Goal: Information Seeking & Learning: Understand process/instructions

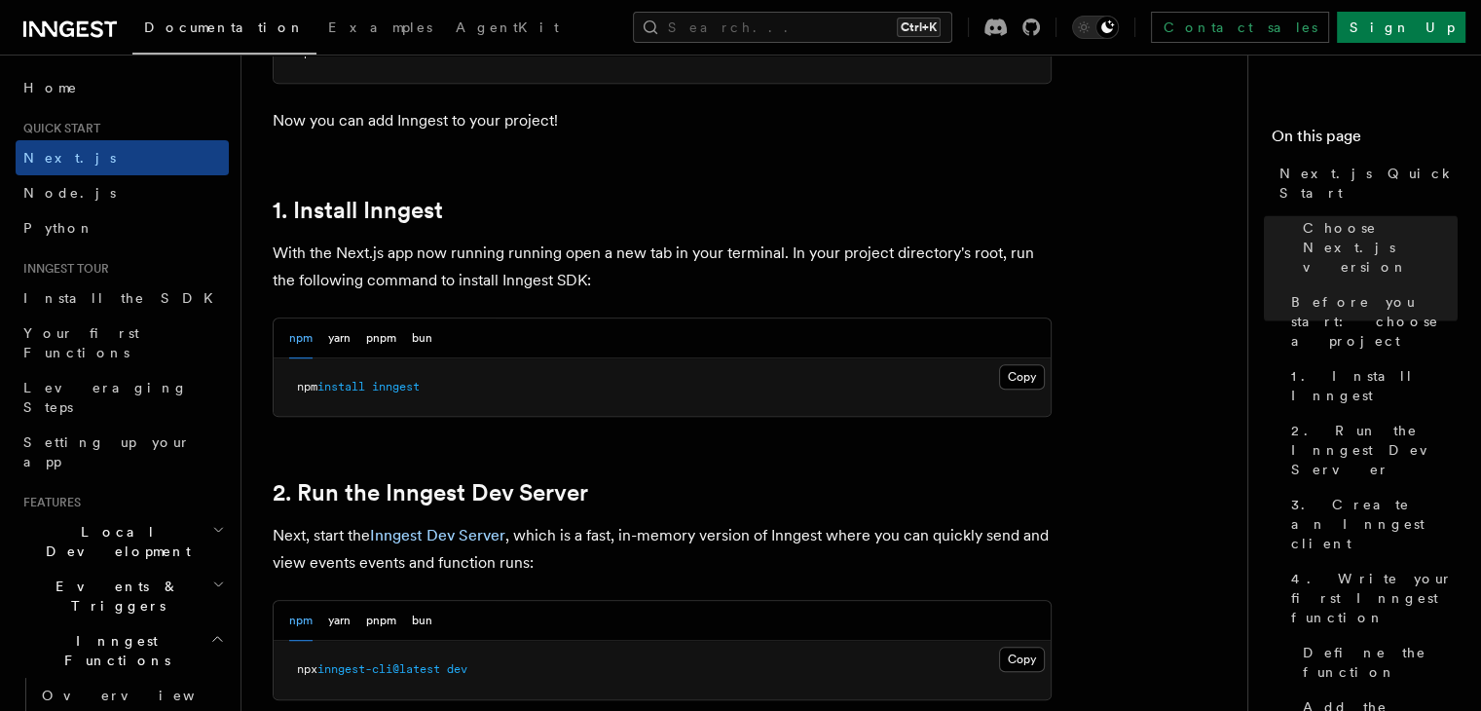
scroll to position [974, 0]
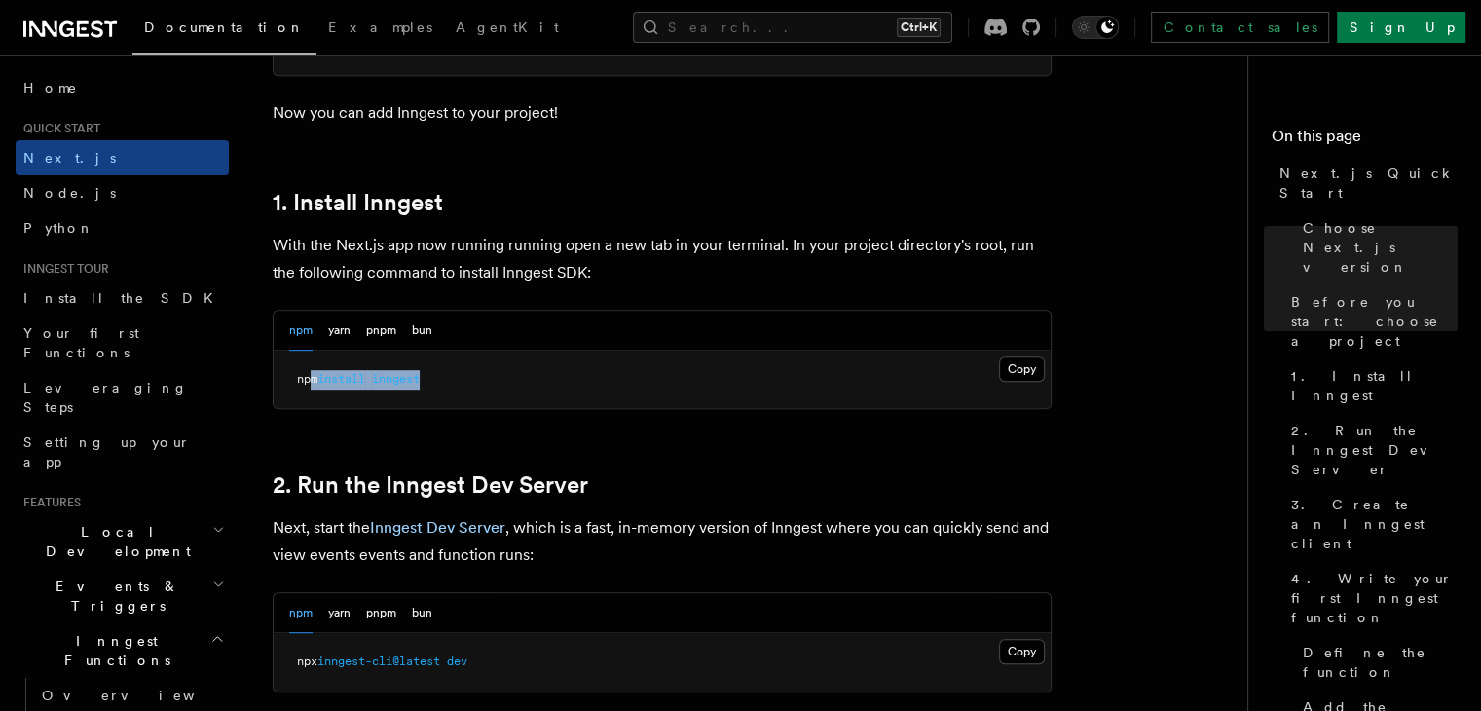
drag, startPoint x: 467, startPoint y: 383, endPoint x: 308, endPoint y: 373, distance: 160.0
click at [308, 373] on pre "npm install inngest" at bounding box center [662, 379] width 777 height 58
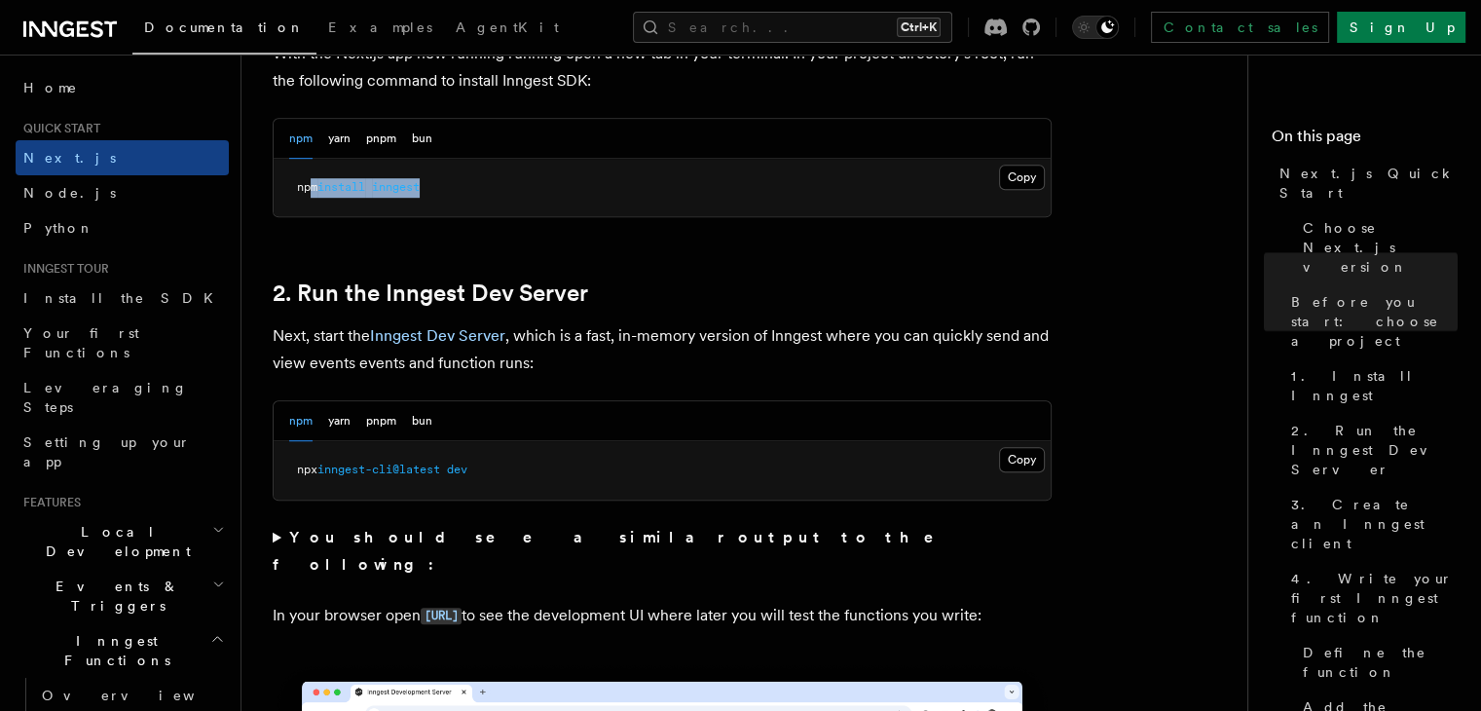
scroll to position [1168, 0]
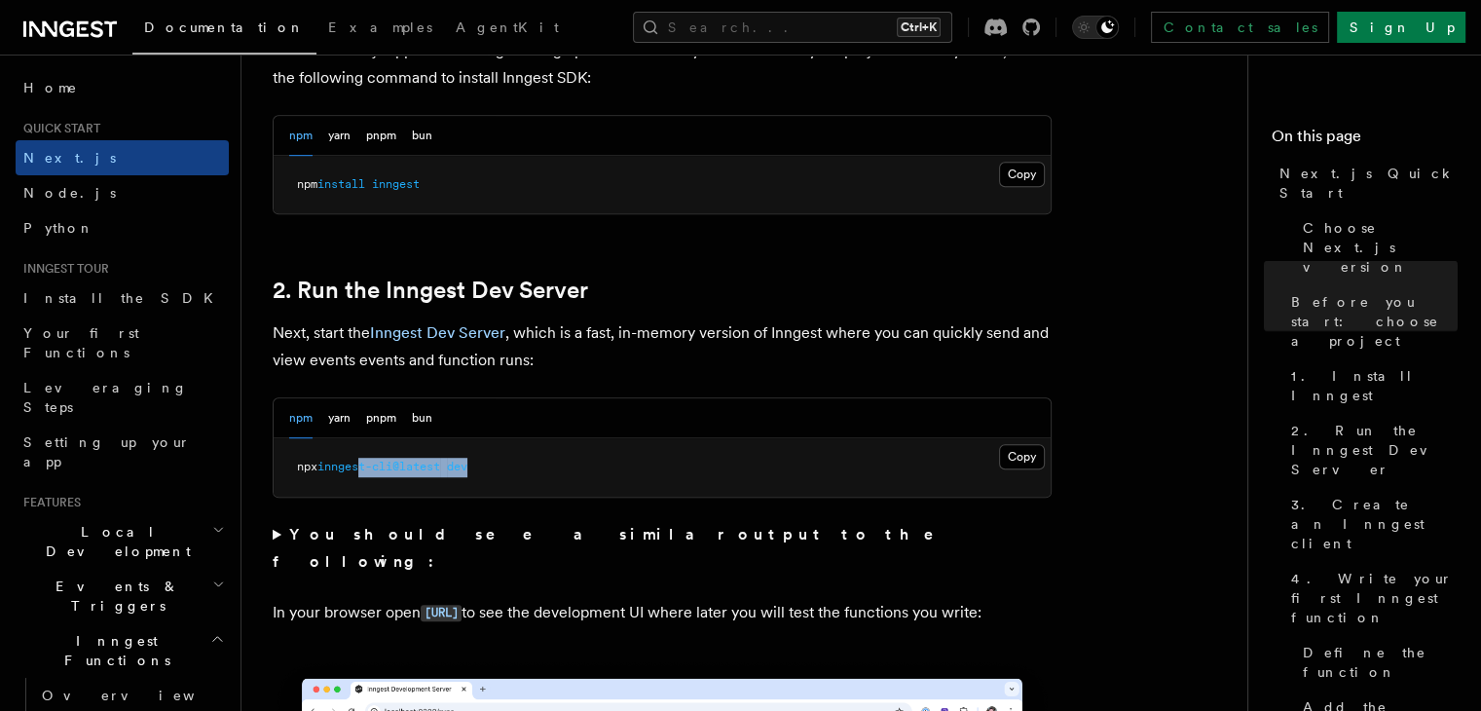
drag, startPoint x: 549, startPoint y: 457, endPoint x: 368, endPoint y: 457, distance: 181.1
click at [368, 457] on pre "npx inngest-cli@latest dev" at bounding box center [662, 467] width 777 height 58
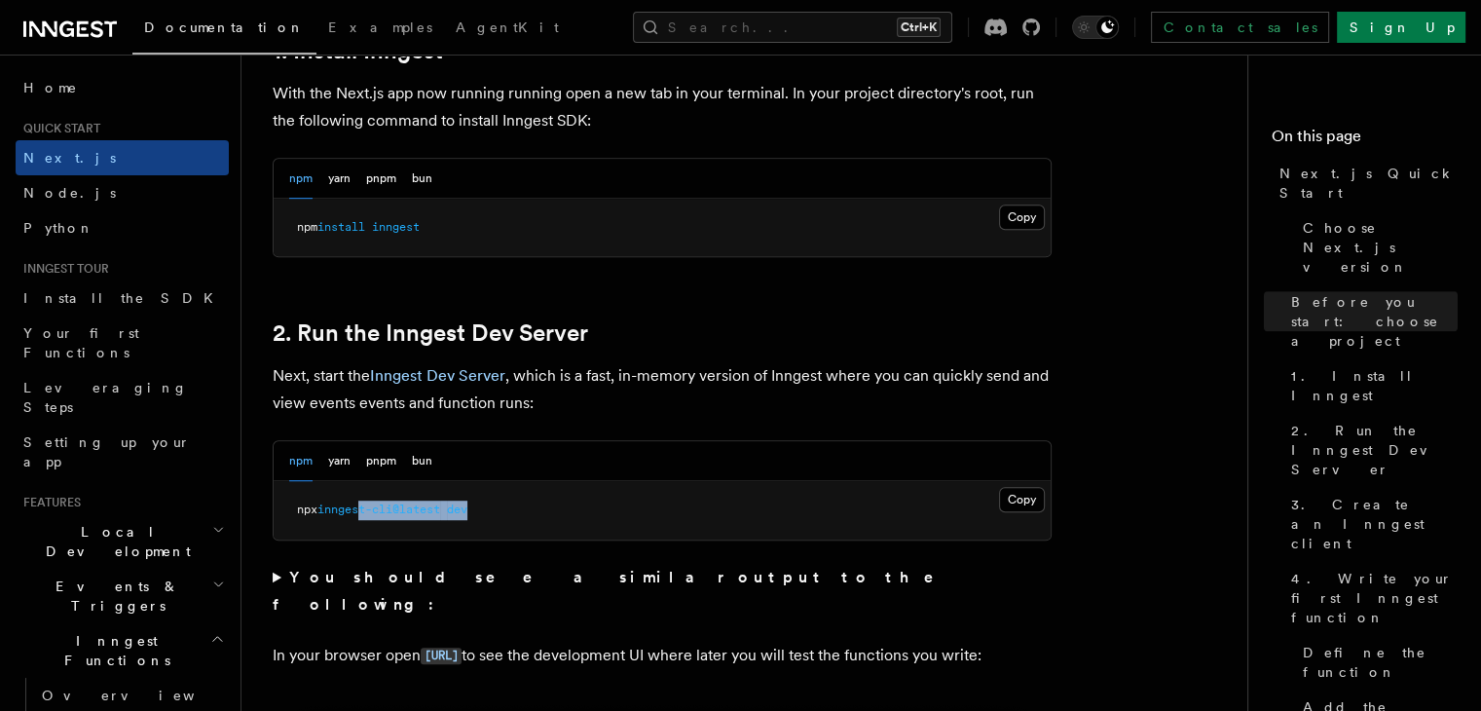
scroll to position [1071, 0]
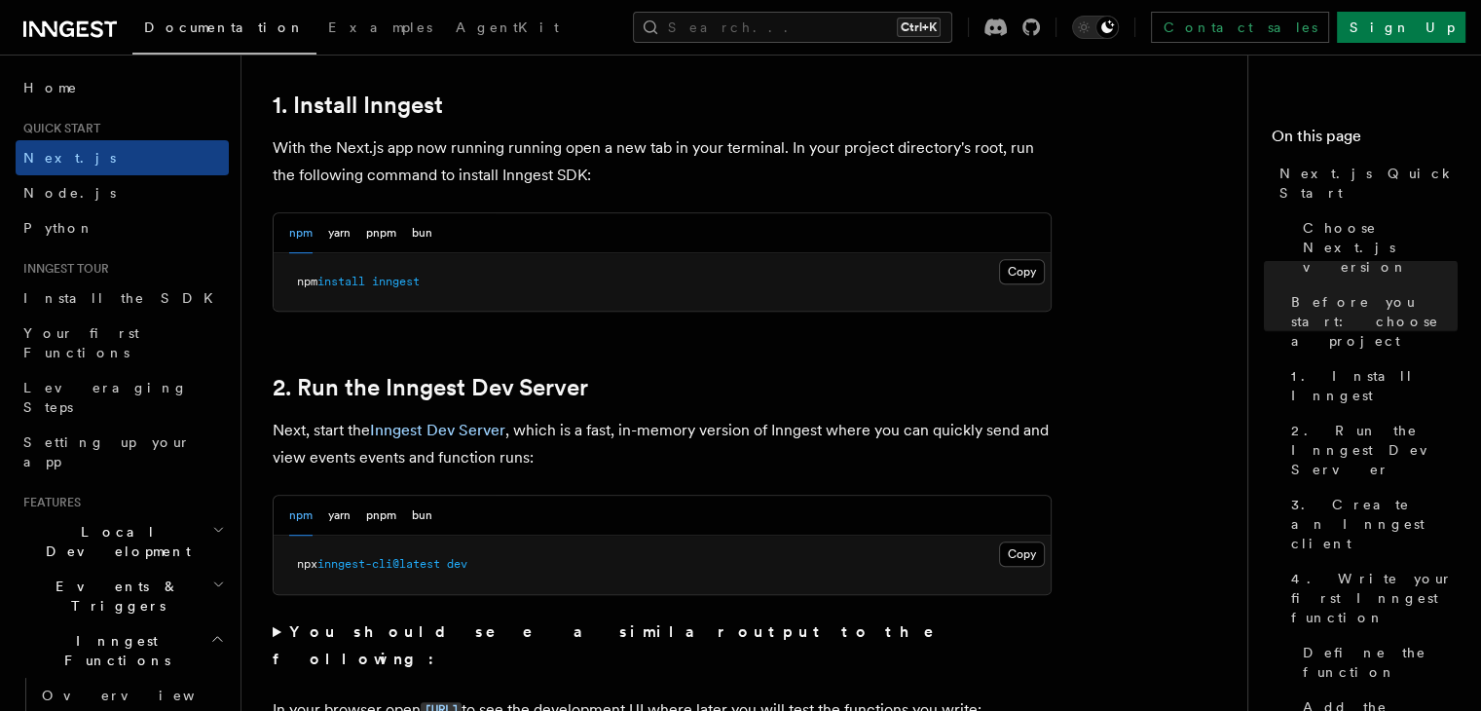
click at [432, 289] on pre "npm install inngest" at bounding box center [662, 282] width 777 height 58
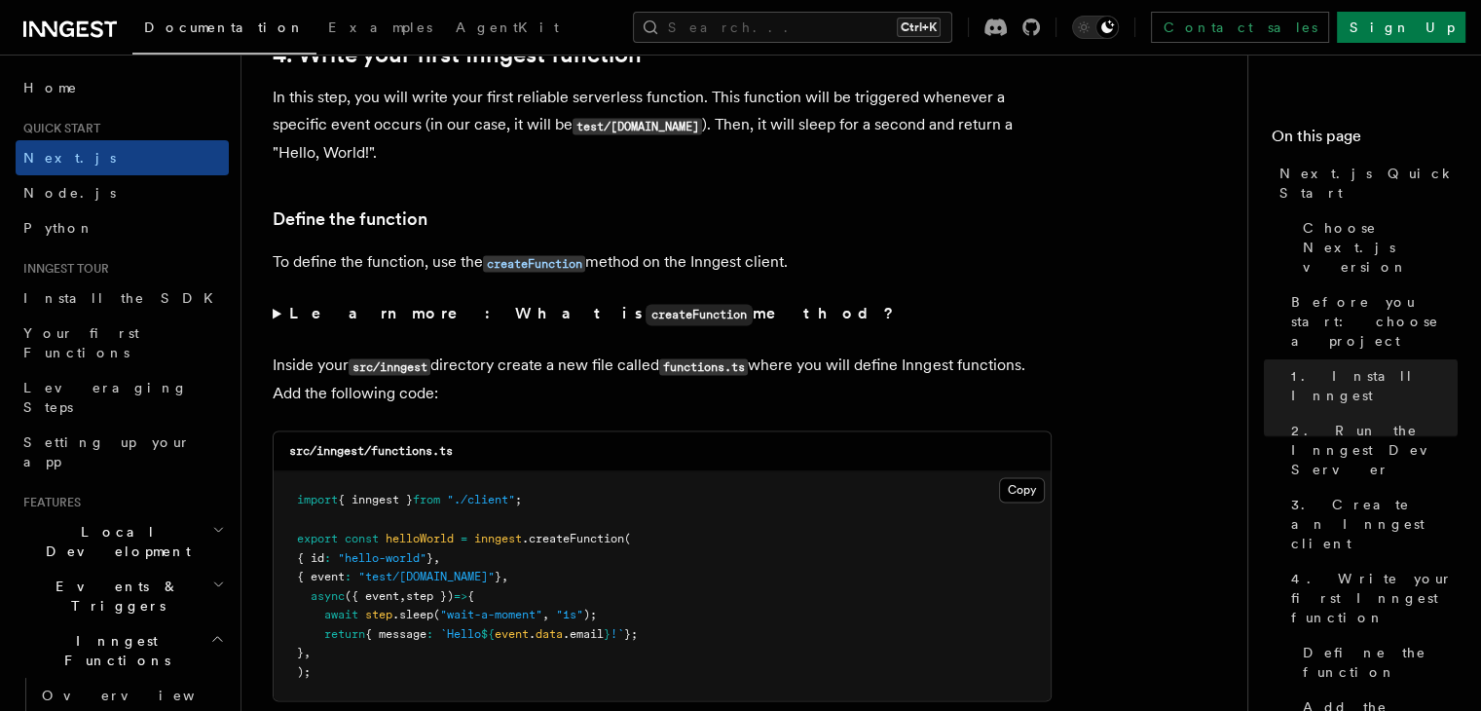
scroll to position [3213, 0]
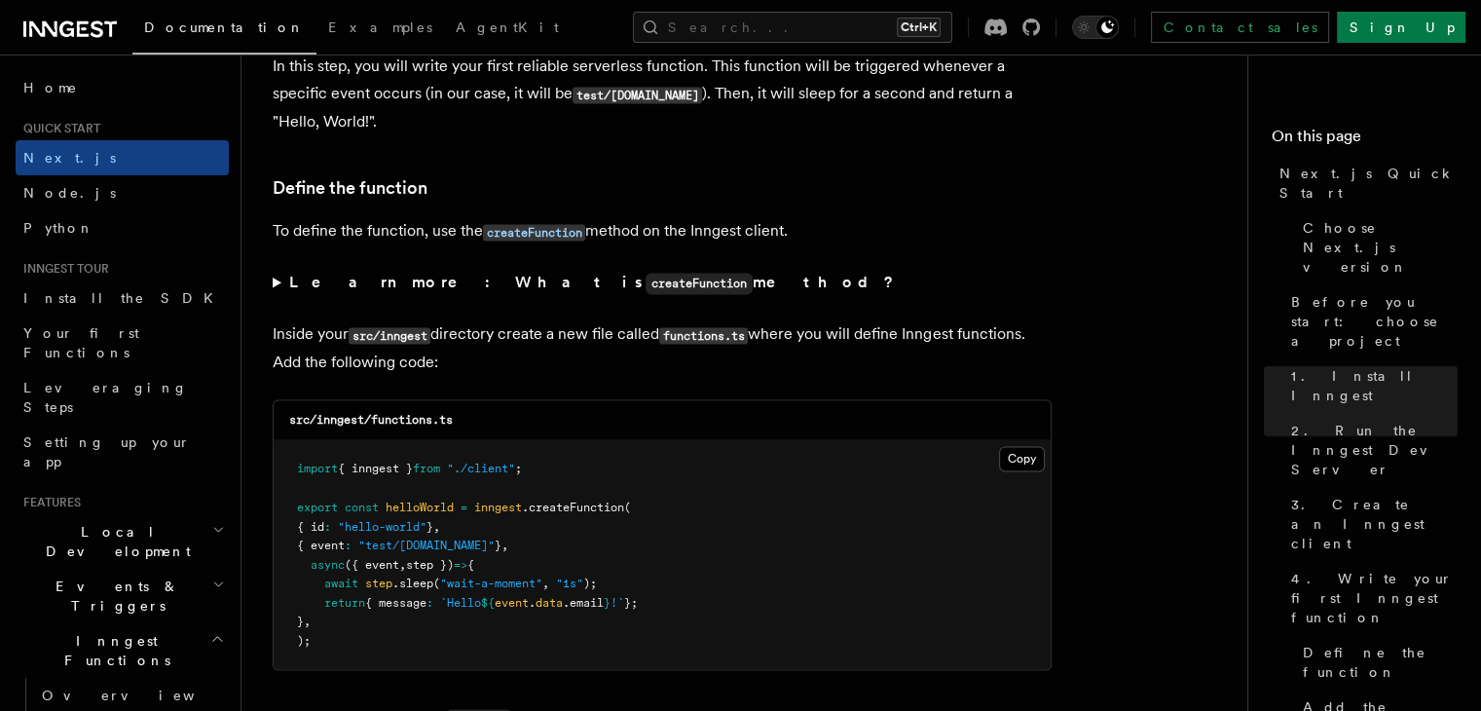
click at [276, 287] on summary "Learn more: What is createFunction method?" at bounding box center [662, 283] width 779 height 28
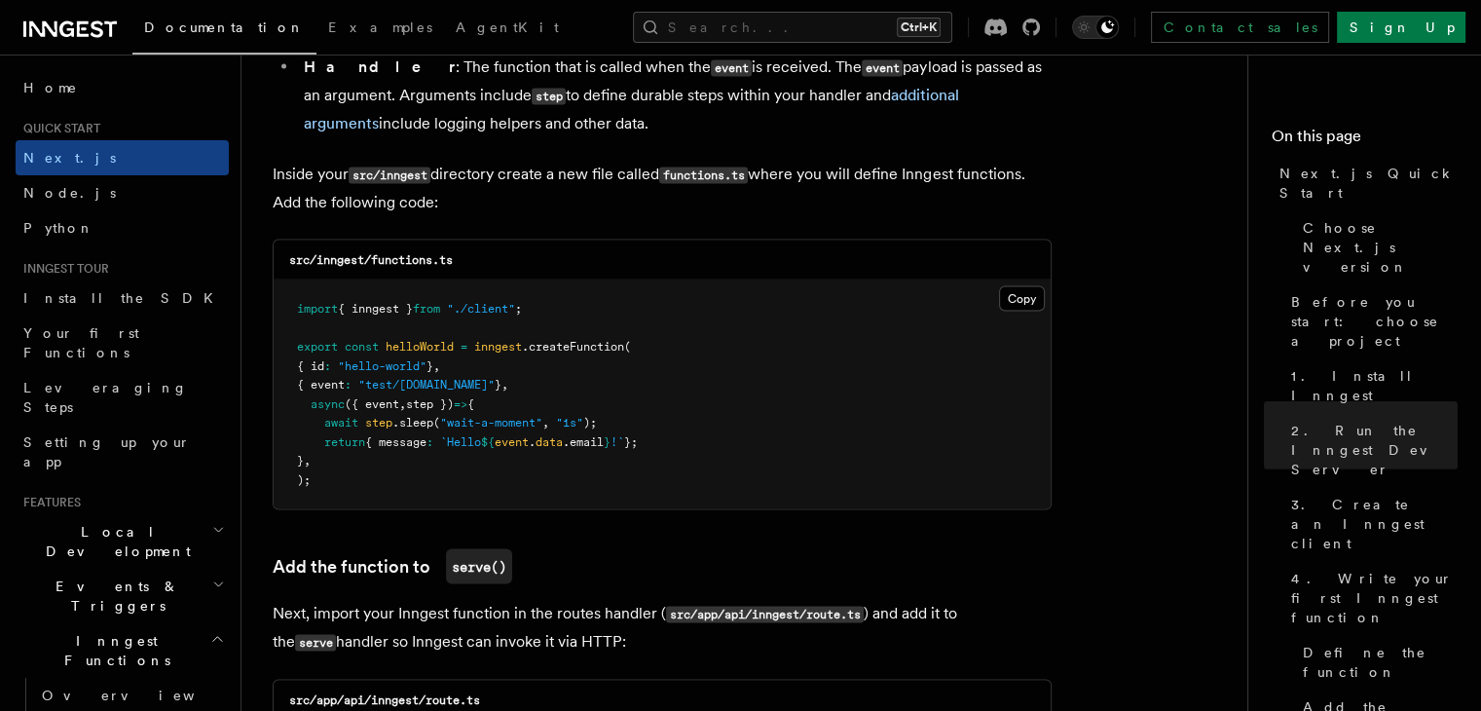
scroll to position [3700, 0]
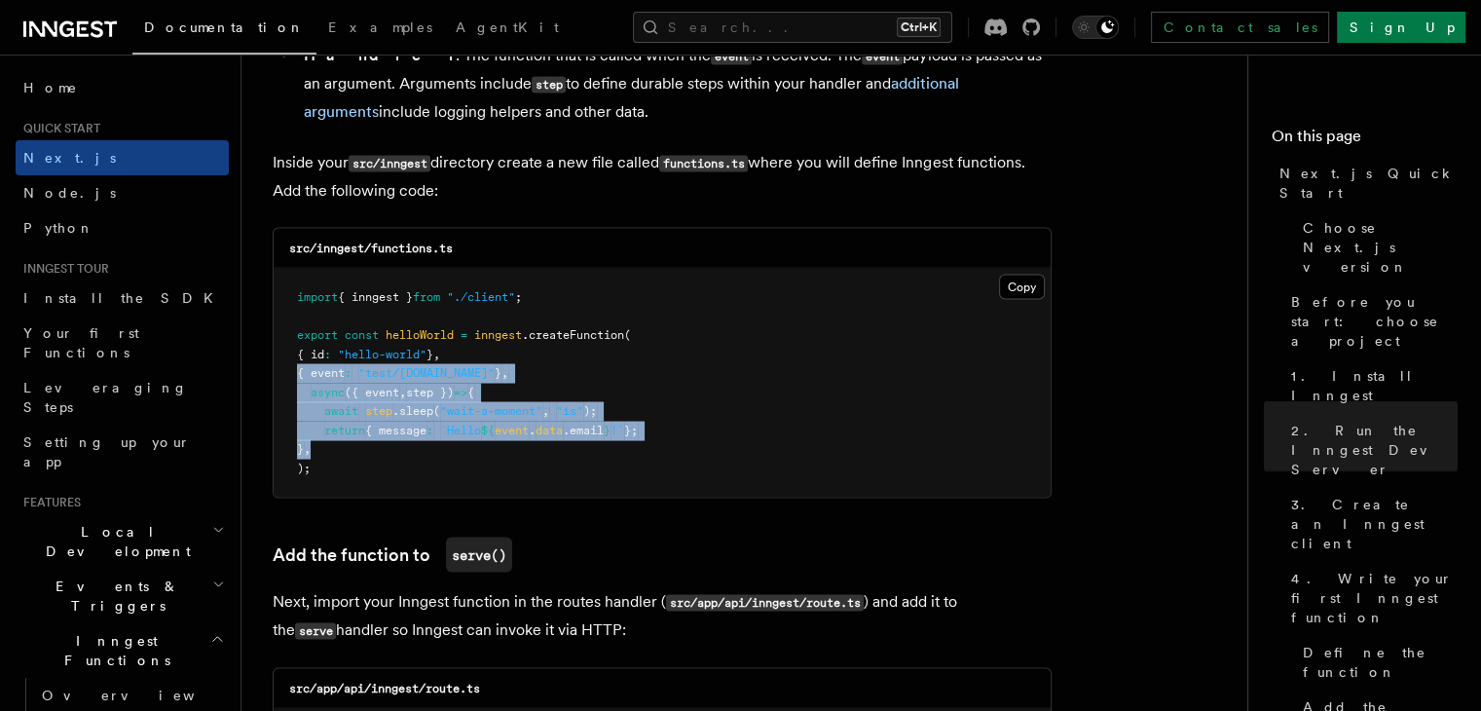
drag, startPoint x: 337, startPoint y: 455, endPoint x: 293, endPoint y: 373, distance: 92.8
click at [293, 373] on pre "import { inngest } from "./client" ; export const helloWorld = inngest .createF…" at bounding box center [662, 382] width 777 height 229
click at [329, 417] on span "await" at bounding box center [341, 410] width 34 height 14
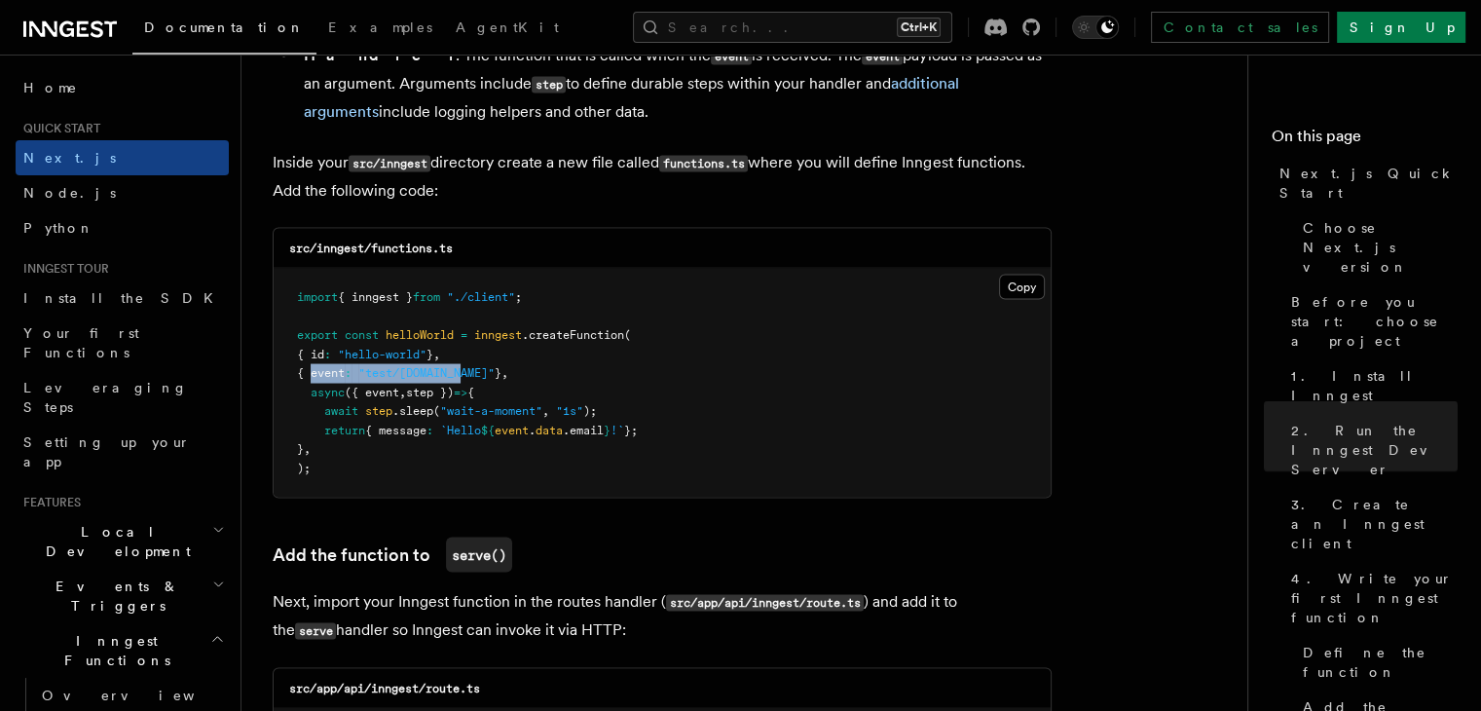
drag, startPoint x: 358, startPoint y: 382, endPoint x: 480, endPoint y: 382, distance: 121.7
click at [480, 379] on span "{ event : "test/hello.world" } ," at bounding box center [402, 372] width 211 height 14
click at [534, 391] on pre "import { inngest } from "./client" ; export const helloWorld = inngest .createF…" at bounding box center [662, 382] width 777 height 229
drag, startPoint x: 539, startPoint y: 385, endPoint x: 253, endPoint y: 385, distance: 286.2
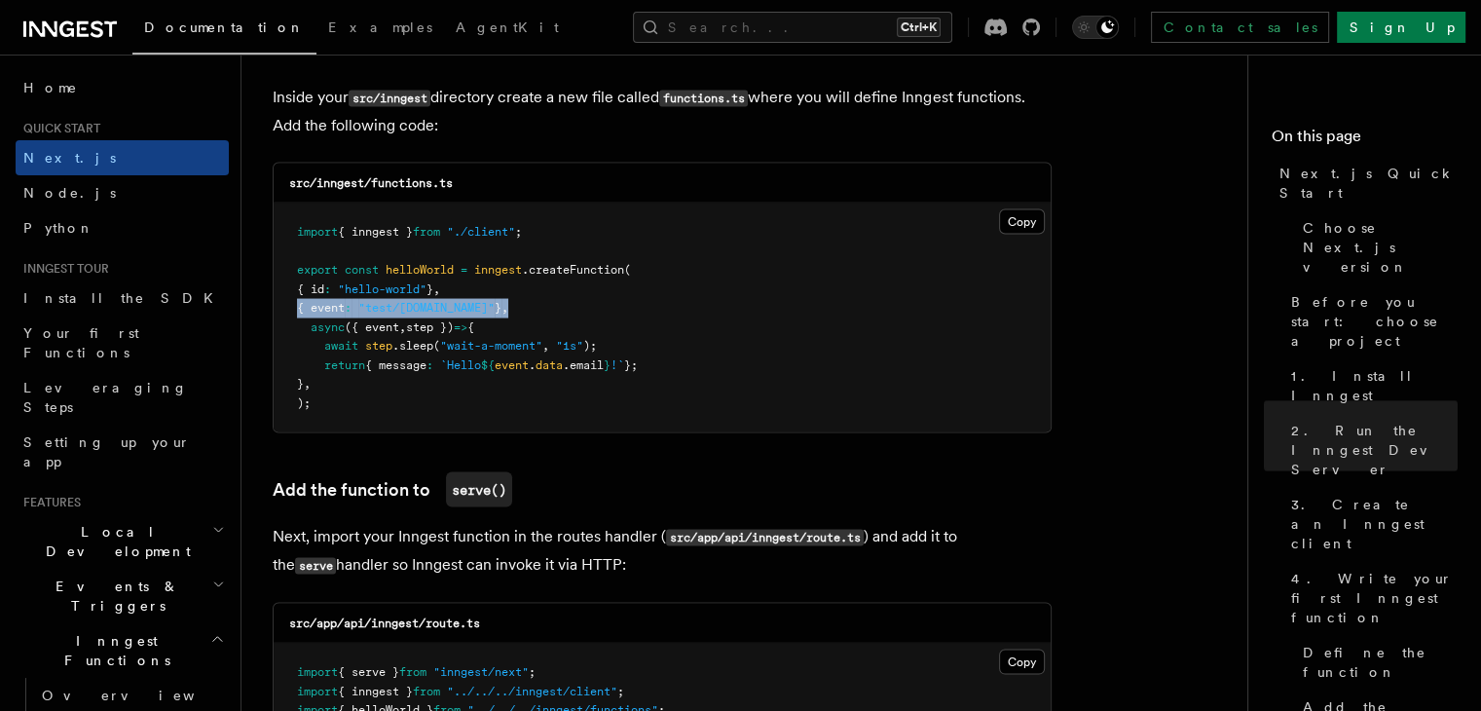
scroll to position [3797, 0]
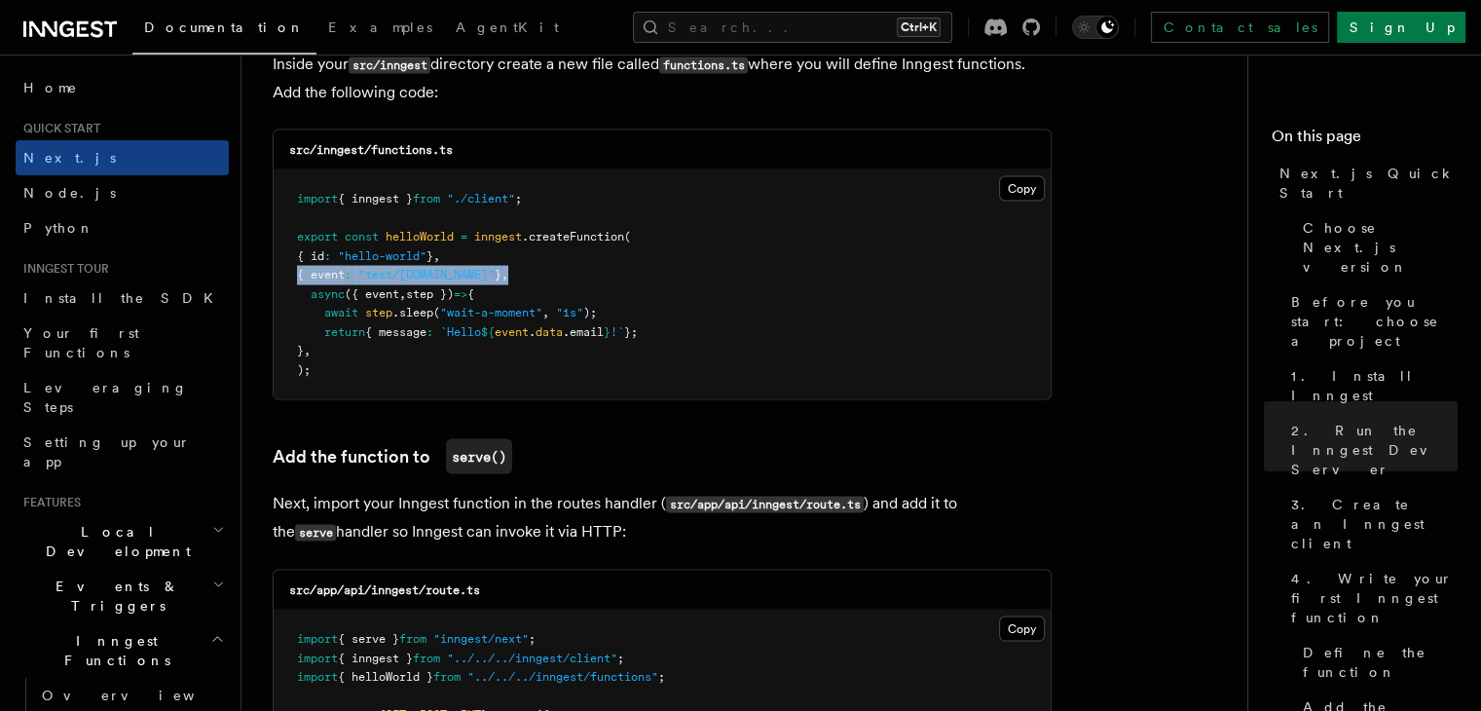
drag, startPoint x: 576, startPoint y: 543, endPoint x: 530, endPoint y: 513, distance: 55.6
click at [530, 513] on p "Next, import your Inngest function in the routes handler ( src/app/api/inngest/…" at bounding box center [662, 518] width 779 height 56
click at [582, 546] on p "Next, import your Inngest function in the routes handler ( src/app/api/inngest/…" at bounding box center [662, 518] width 779 height 56
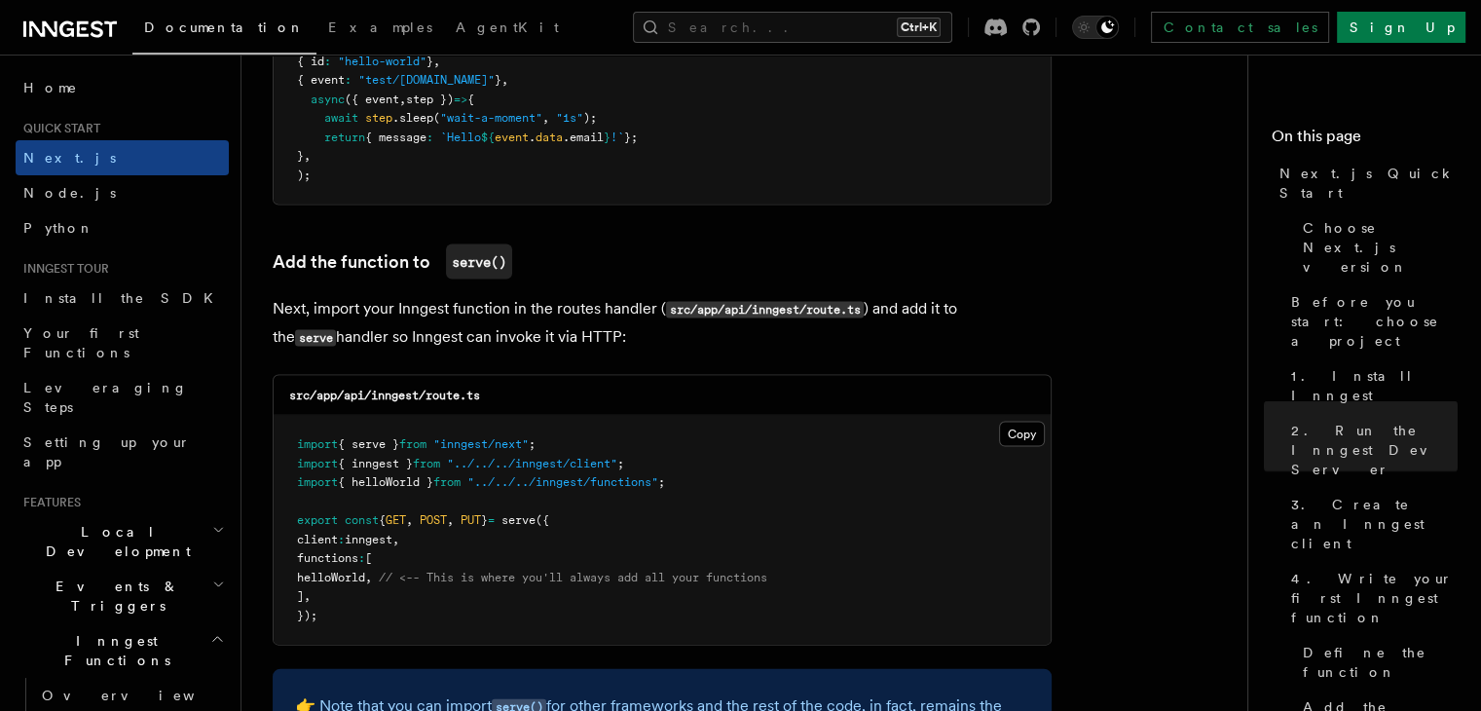
scroll to position [4089, 0]
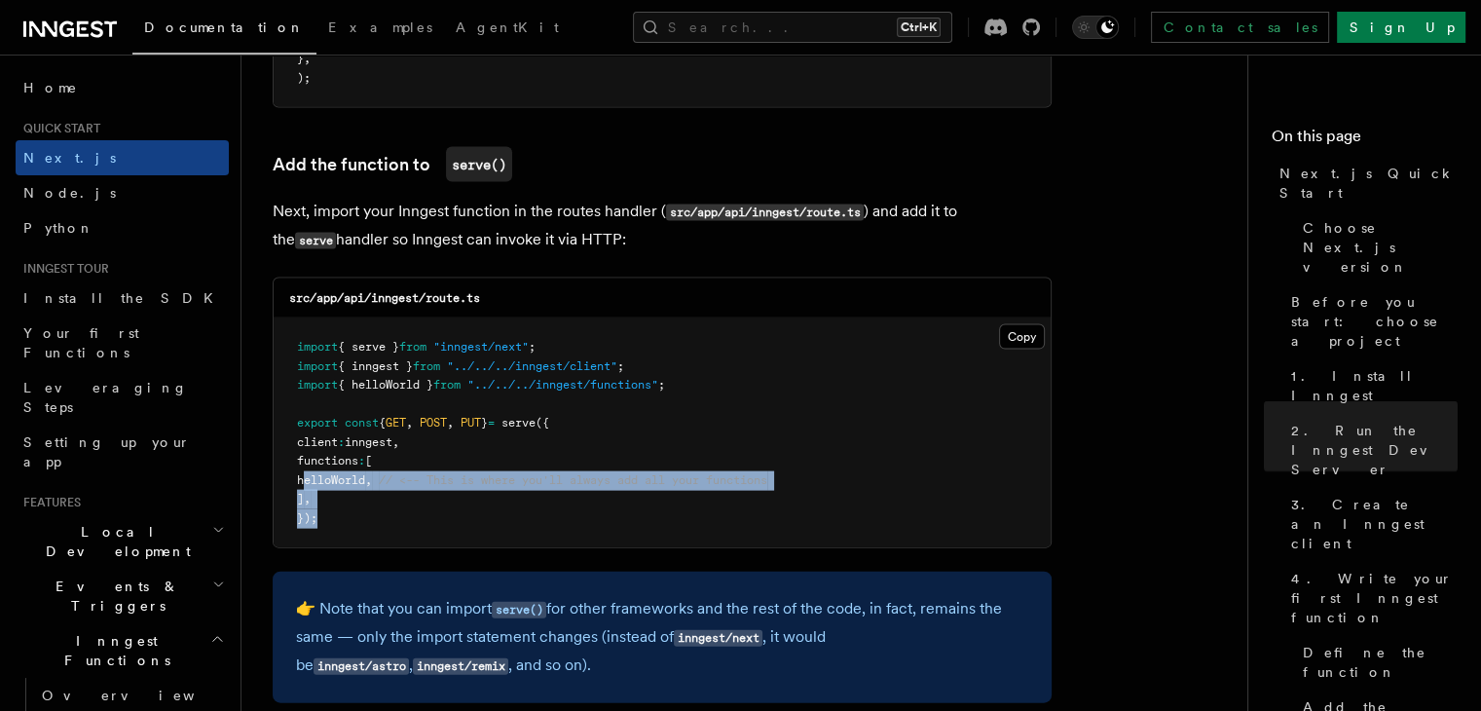
drag, startPoint x: 339, startPoint y: 523, endPoint x: 317, endPoint y: 498, distance: 32.4
click at [315, 497] on pre "import { serve } from "inngest/next" ; import { inngest } from "../../../innges…" at bounding box center [662, 432] width 777 height 229
click at [354, 520] on pre "import { serve } from "inngest/next" ; import { inngest } from "../../../innges…" at bounding box center [662, 432] width 777 height 229
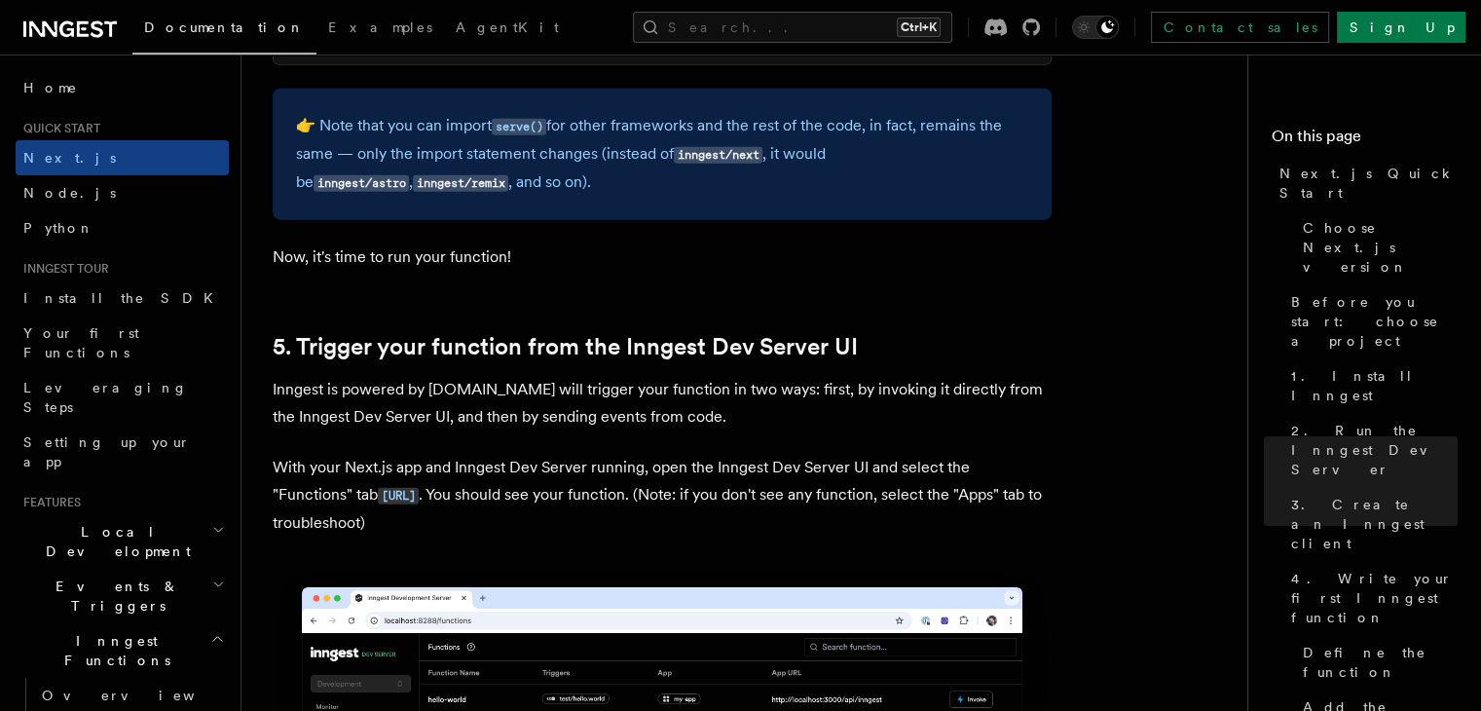
scroll to position [4284, 0]
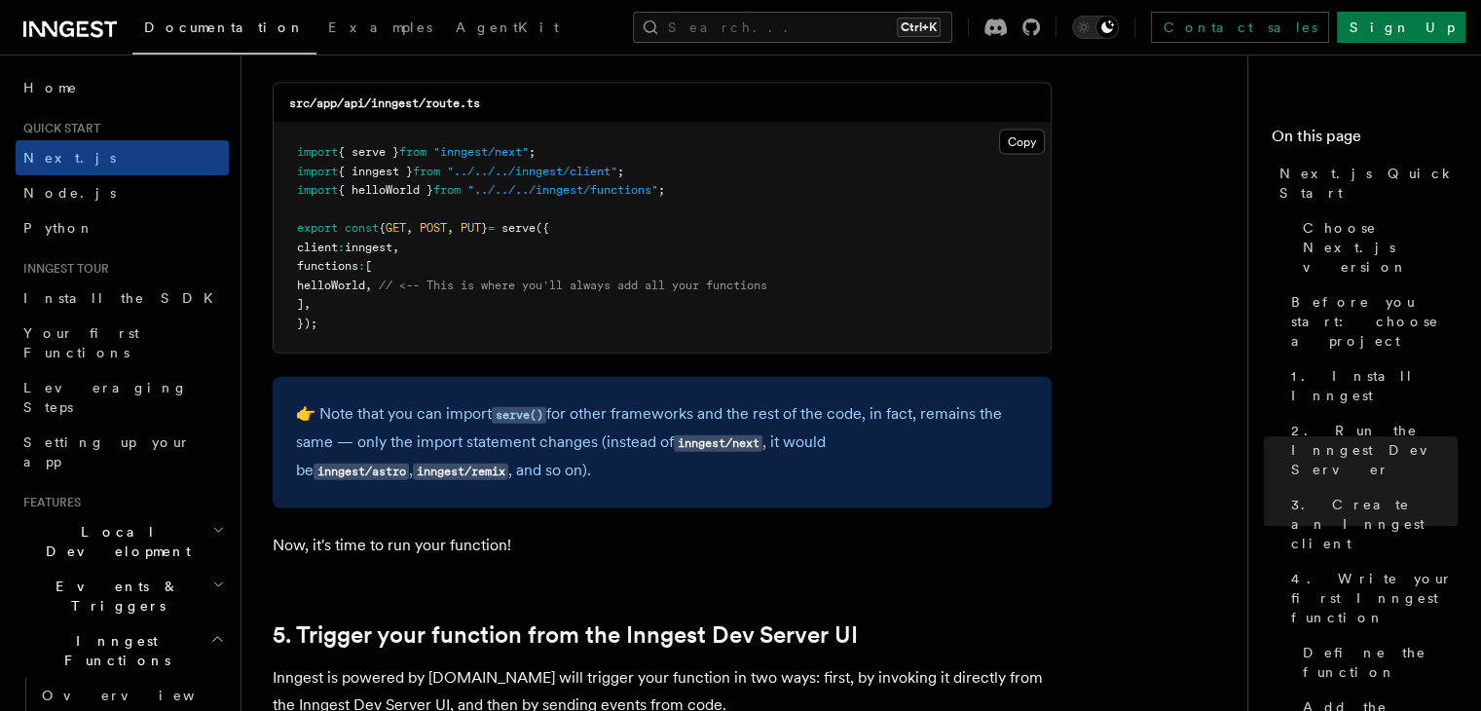
click at [335, 289] on span "helloWorld" at bounding box center [331, 285] width 68 height 14
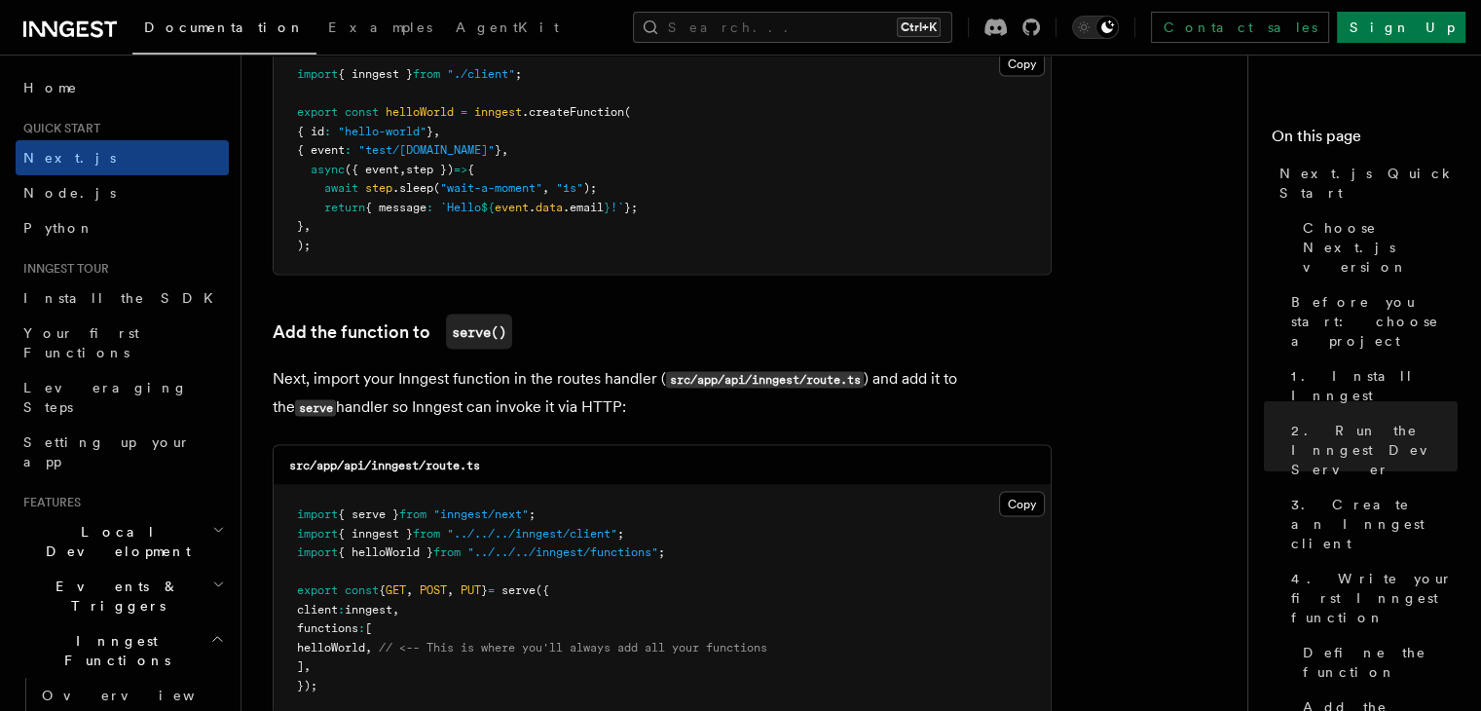
scroll to position [3894, 0]
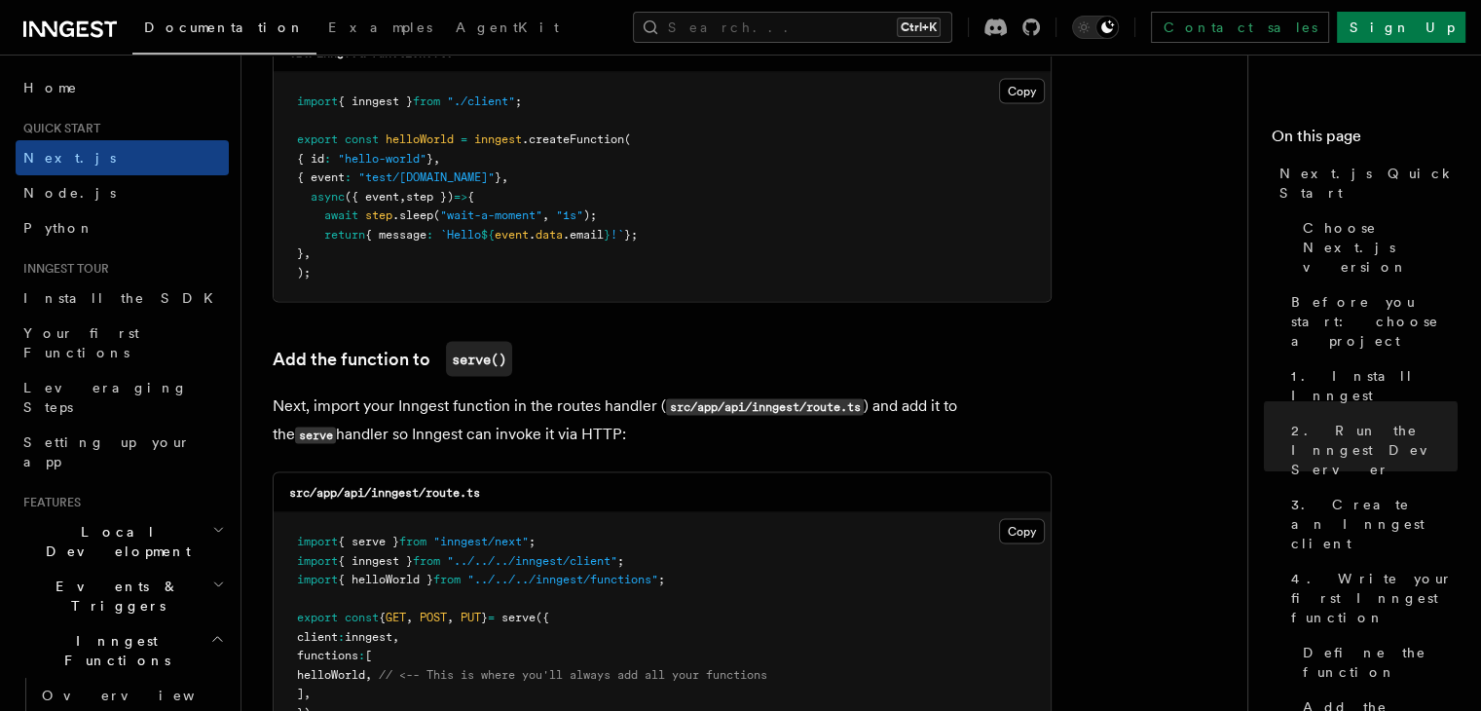
click at [378, 241] on span "{ message" at bounding box center [395, 235] width 61 height 14
click at [398, 178] on span ""test/hello.world"" at bounding box center [426, 177] width 136 height 14
click at [458, 231] on pre "import { inngest } from "./client" ; export const helloWorld = inngest .createF…" at bounding box center [662, 187] width 777 height 229
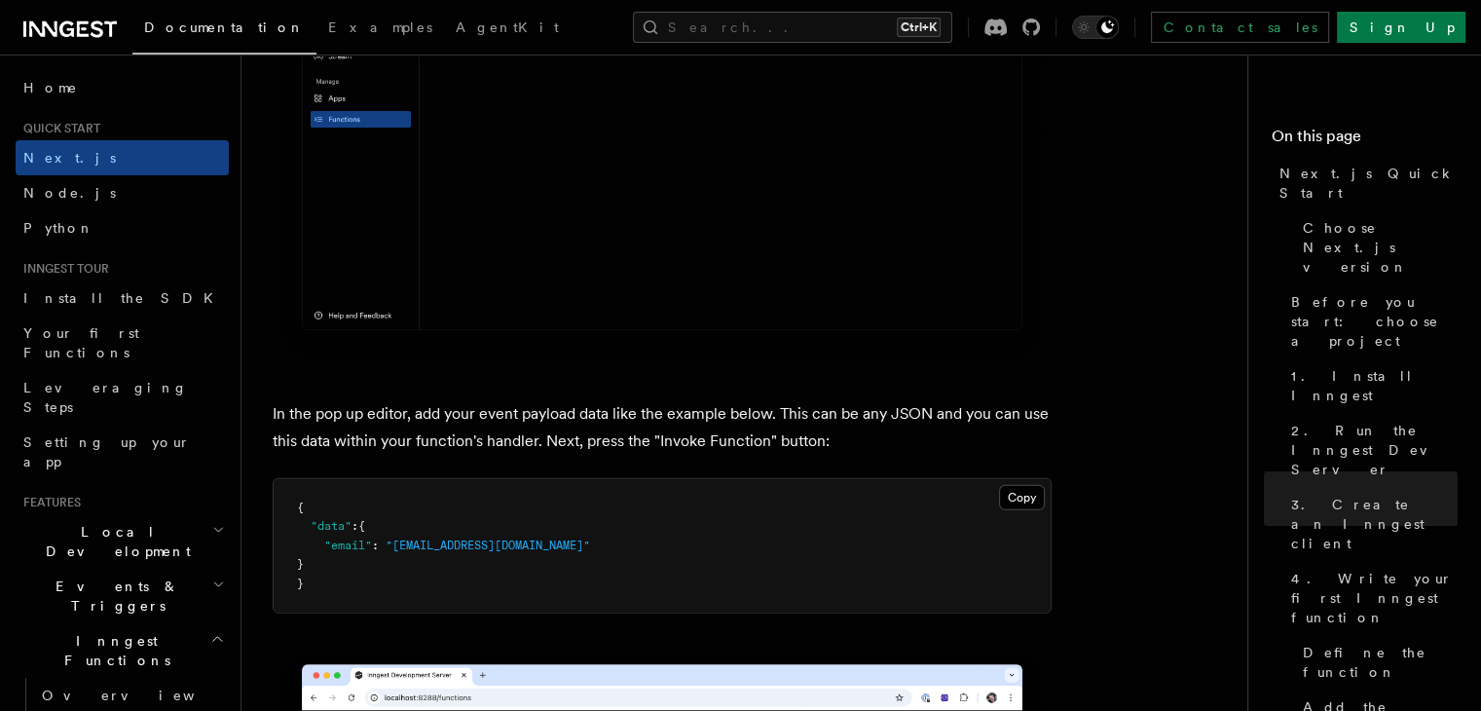
scroll to position [5841, 0]
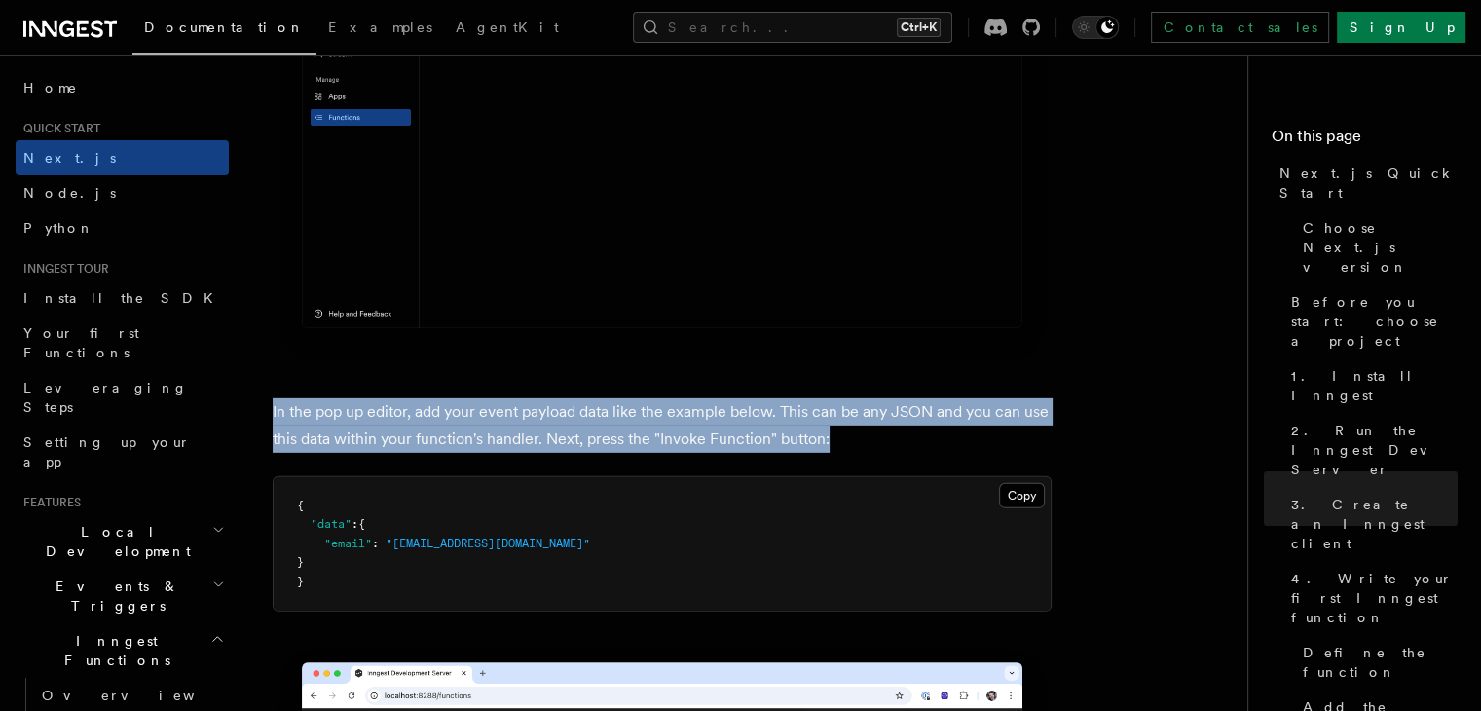
drag, startPoint x: 840, startPoint y: 440, endPoint x: 257, endPoint y: 418, distance: 583.6
click at [803, 428] on p "In the pop up editor, add your event payload data like the example below. This …" at bounding box center [662, 425] width 779 height 55
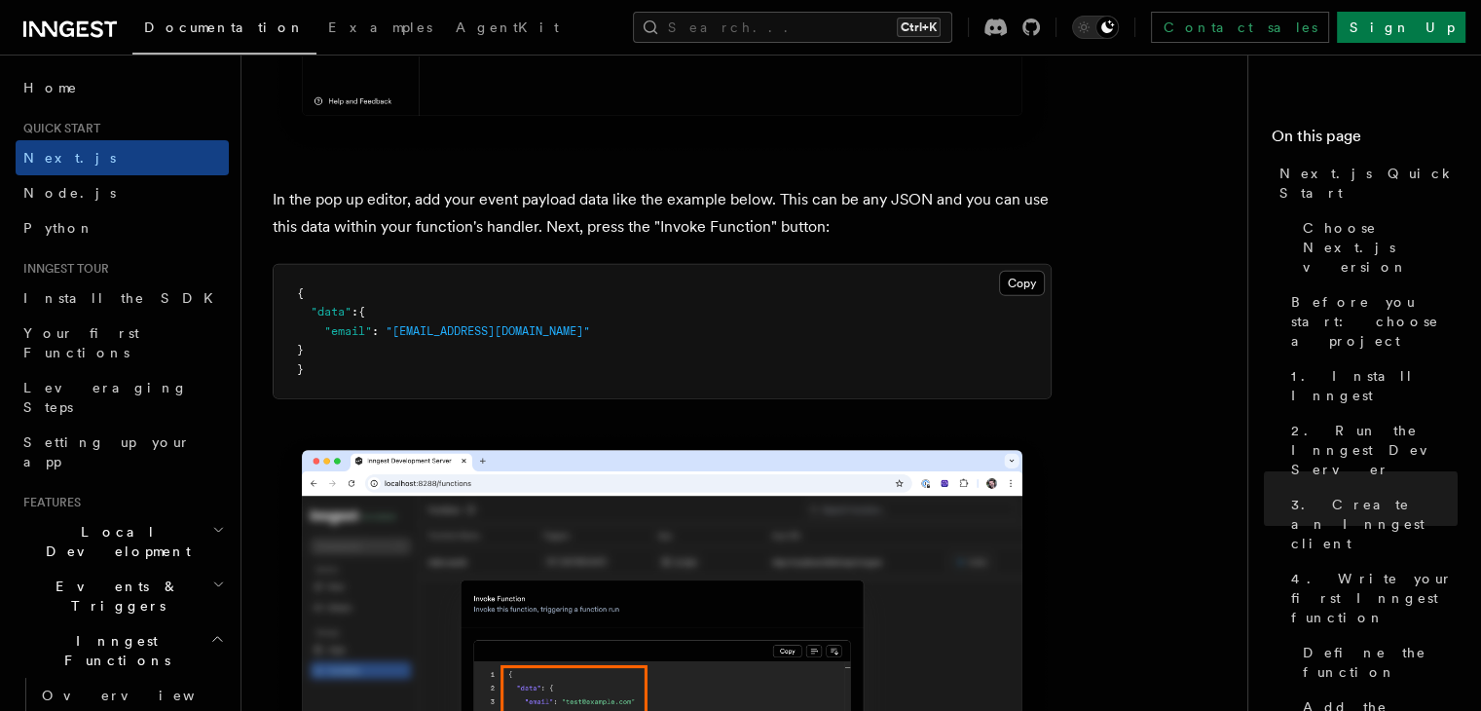
scroll to position [6036, 0]
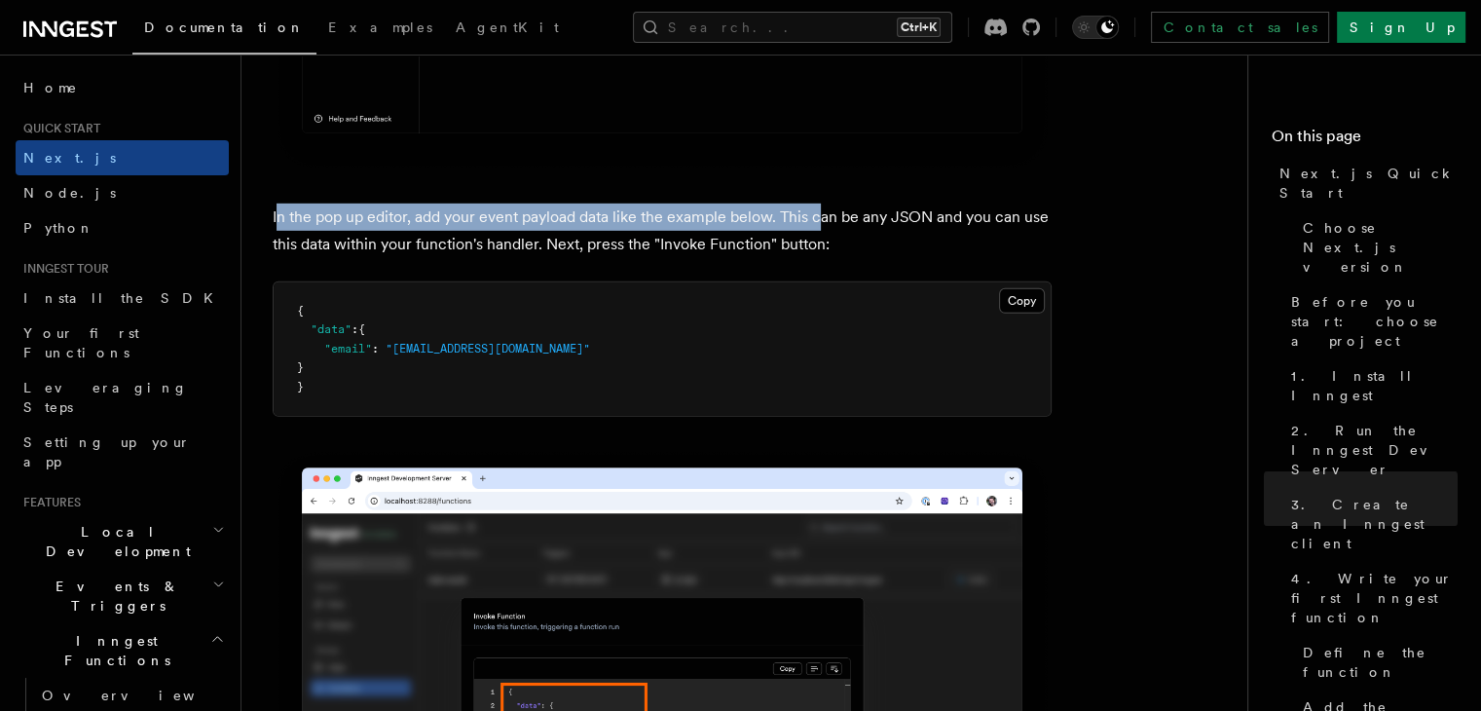
drag, startPoint x: 284, startPoint y: 225, endPoint x: 823, endPoint y: 229, distance: 538.4
click at [823, 229] on p "In the pop up editor, add your event payload data like the example below. This …" at bounding box center [662, 230] width 779 height 55
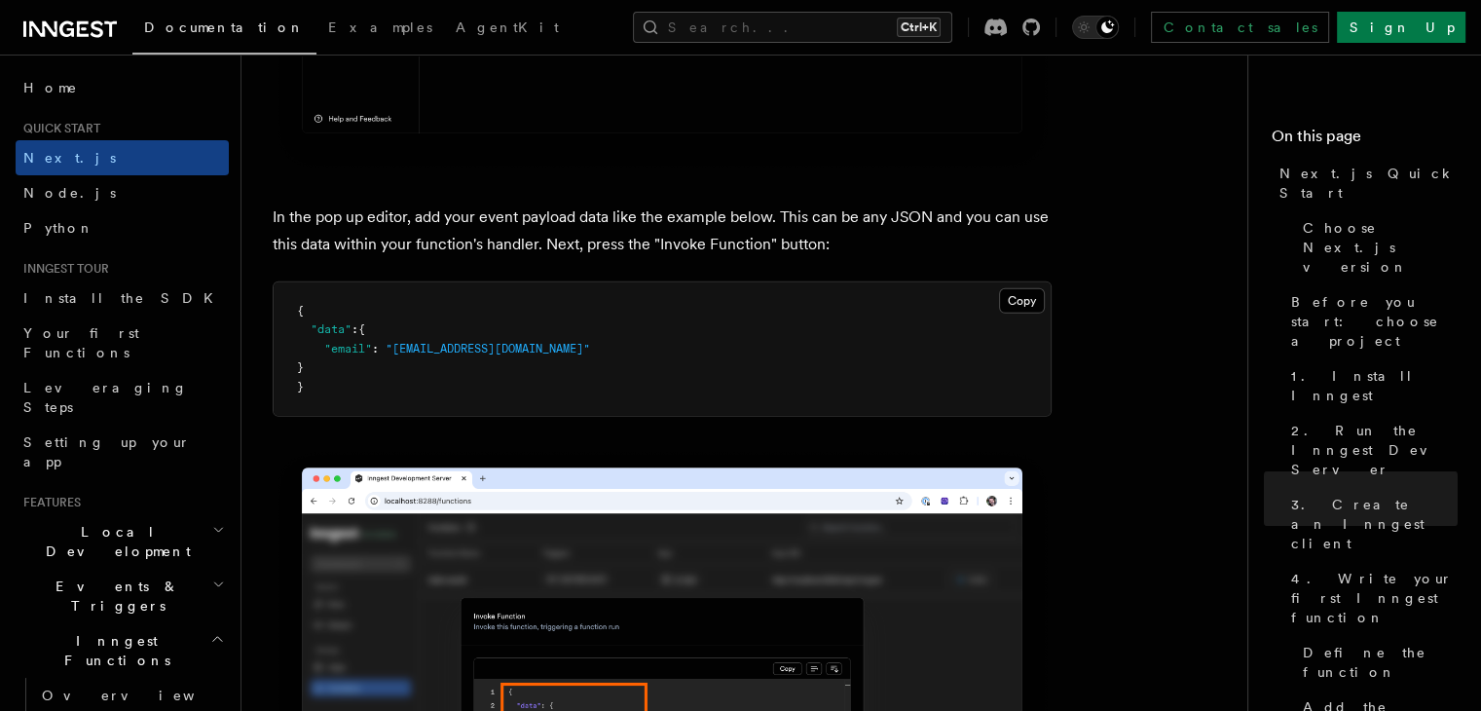
click at [868, 258] on p "In the pop up editor, add your event payload data like the example below. This …" at bounding box center [662, 230] width 779 height 55
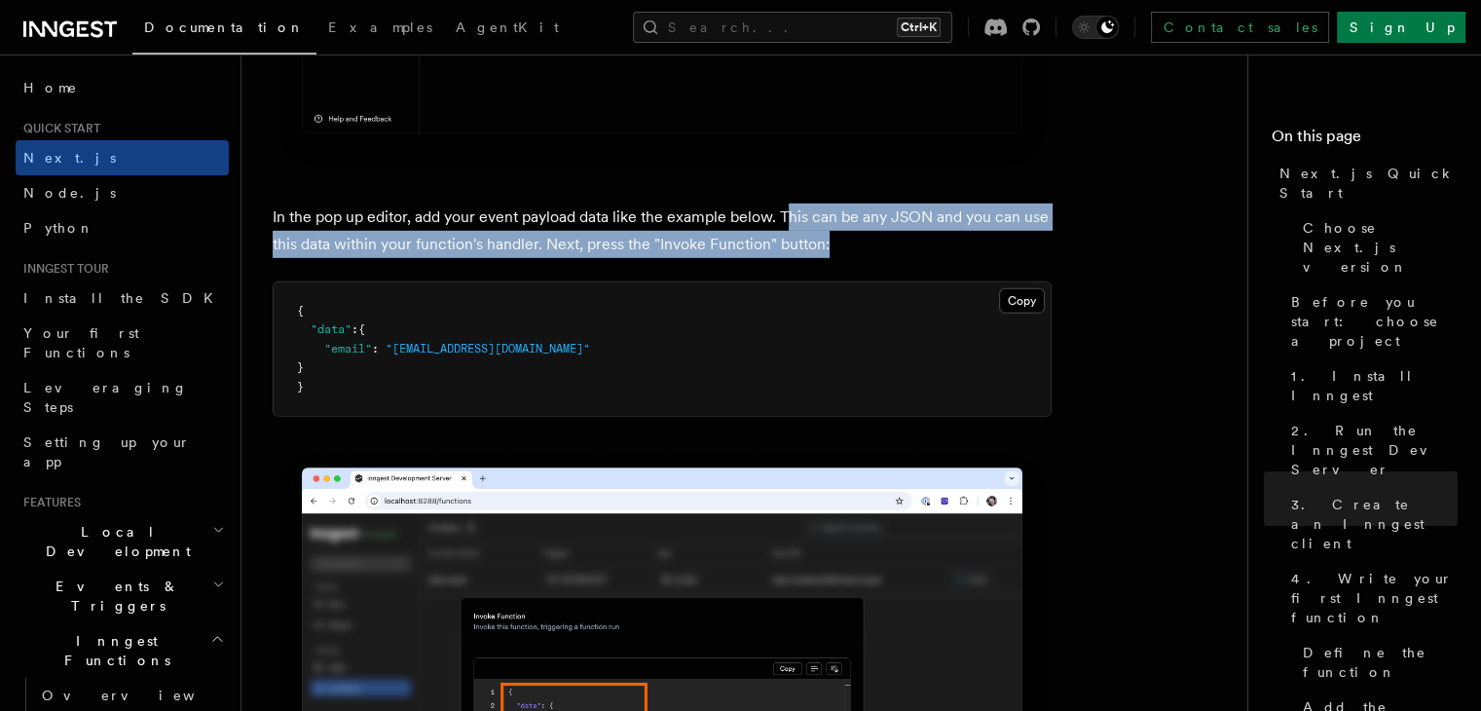
drag, startPoint x: 785, startPoint y: 220, endPoint x: 903, endPoint y: 246, distance: 121.6
click at [903, 246] on p "In the pop up editor, add your event payload data like the example below. This …" at bounding box center [662, 230] width 779 height 55
click at [890, 256] on p "In the pop up editor, add your event payload data like the example below. This …" at bounding box center [662, 230] width 779 height 55
drag, startPoint x: 783, startPoint y: 219, endPoint x: 959, endPoint y: 254, distance: 179.7
click at [959, 254] on p "In the pop up editor, add your event payload data like the example below. This …" at bounding box center [662, 230] width 779 height 55
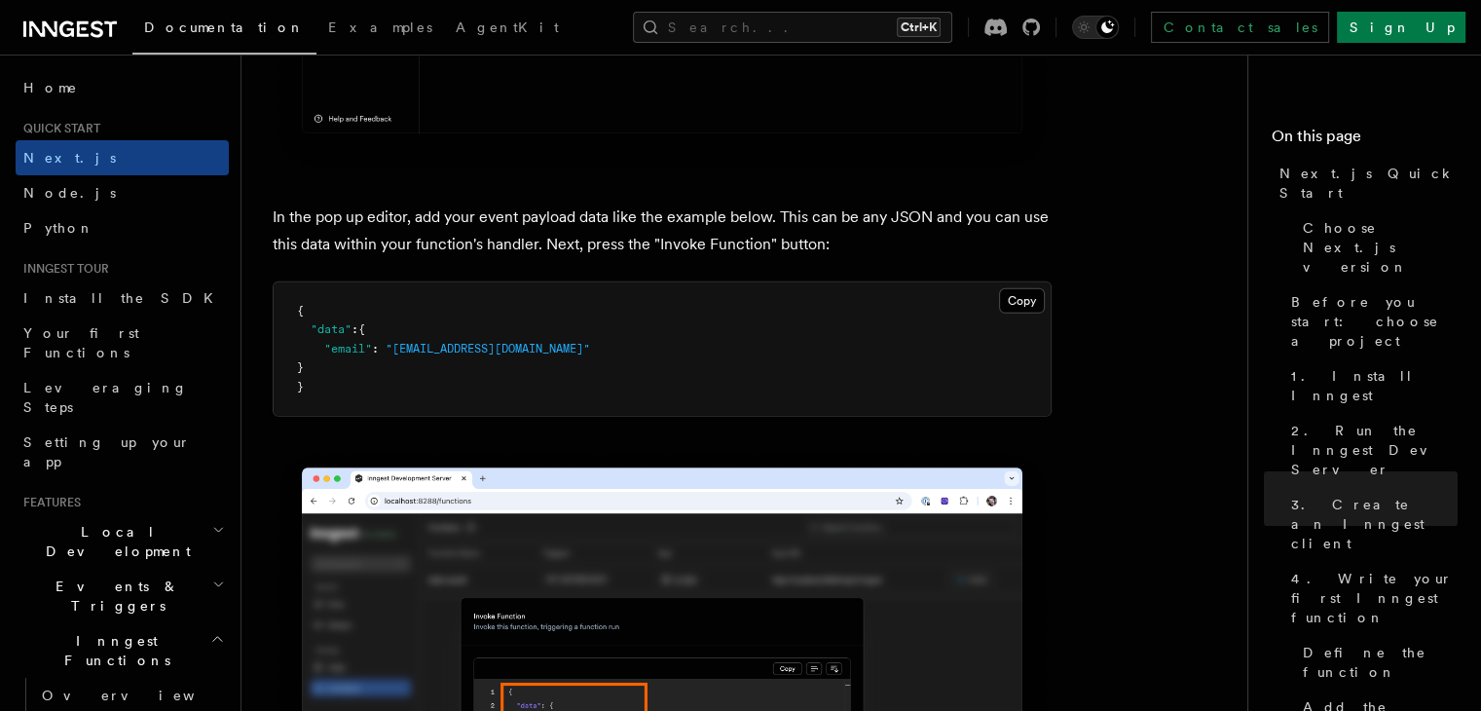
click at [818, 267] on article "Quick start Next.js Quick Start In this tutorial you will add Inngest to a Next…" at bounding box center [752, 708] width 959 height 13316
drag, startPoint x: 837, startPoint y: 256, endPoint x: 553, endPoint y: 252, distance: 284.3
click at [553, 252] on p "In the pop up editor, add your event payload data like the example below. This …" at bounding box center [662, 230] width 779 height 55
click at [654, 258] on p "In the pop up editor, add your event payload data like the example below. This …" at bounding box center [662, 230] width 779 height 55
drag, startPoint x: 662, startPoint y: 251, endPoint x: 752, endPoint y: 251, distance: 89.6
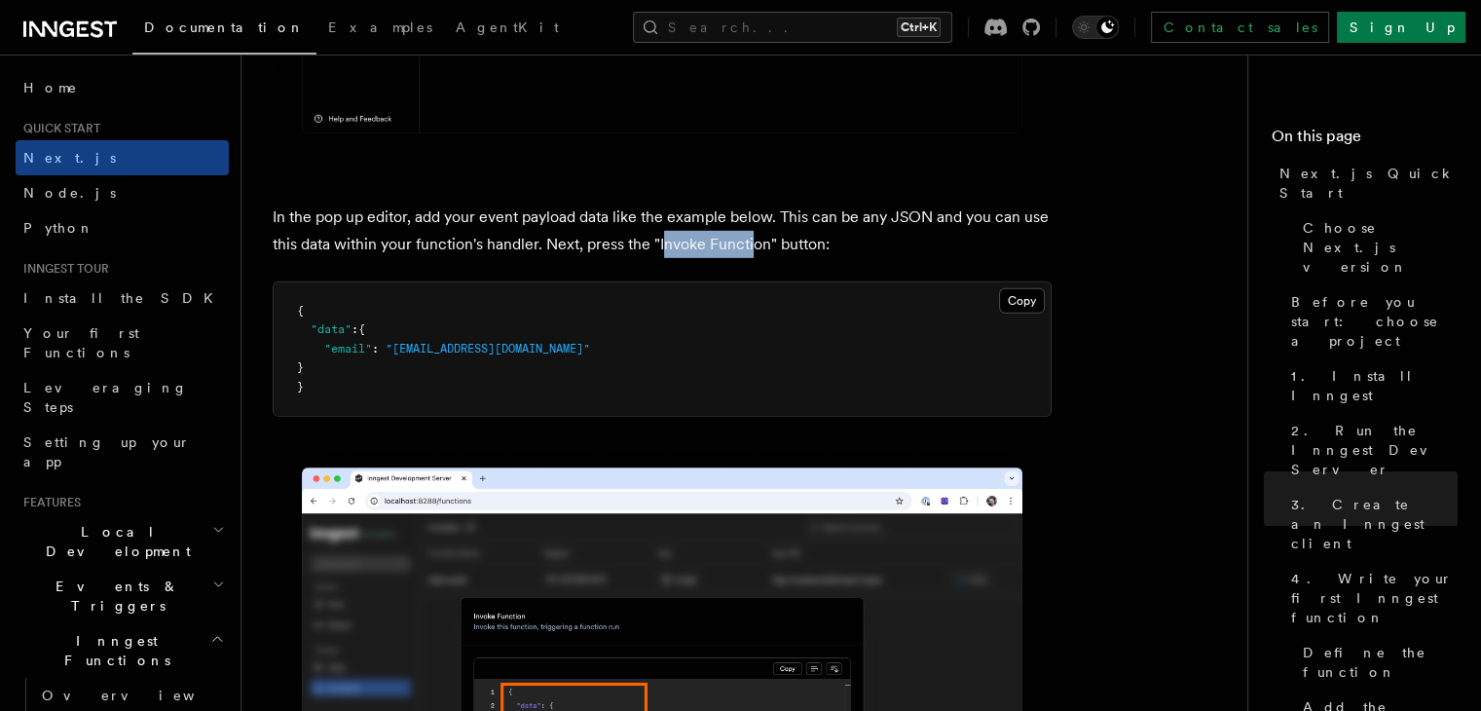
click at [752, 251] on p "In the pop up editor, add your event payload data like the example below. This …" at bounding box center [662, 230] width 779 height 55
click at [750, 258] on p "In the pop up editor, add your event payload data like the example below. This …" at bounding box center [662, 230] width 779 height 55
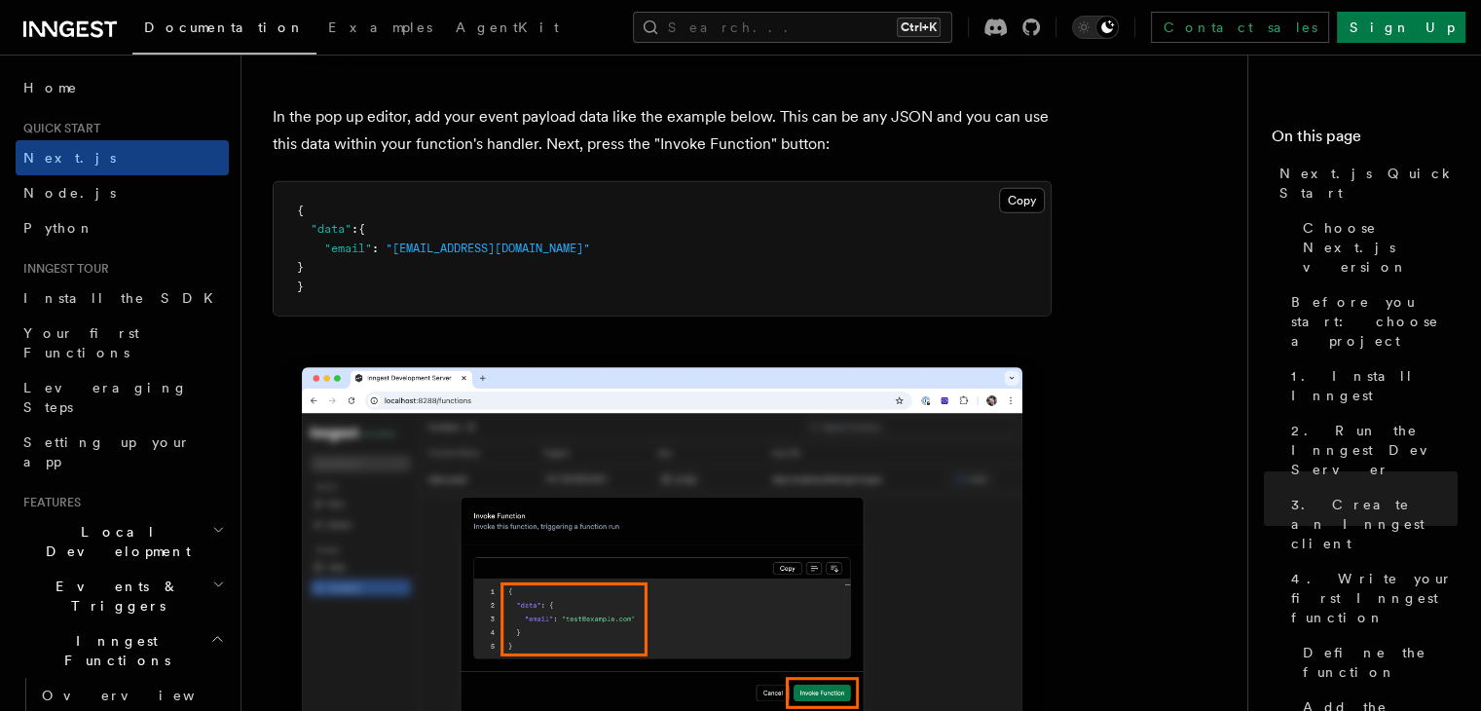
scroll to position [6133, 0]
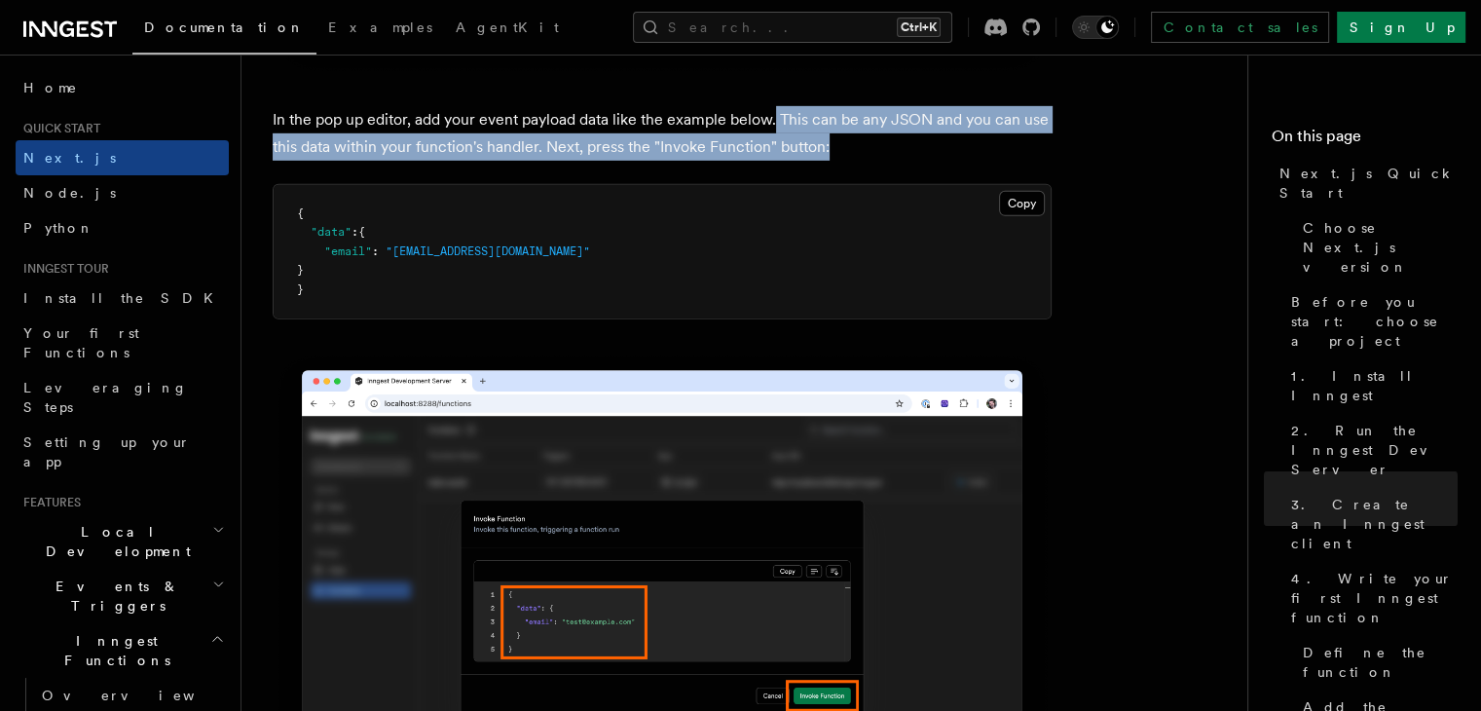
drag, startPoint x: 775, startPoint y: 126, endPoint x: 924, endPoint y: 154, distance: 151.6
click at [924, 154] on p "In the pop up editor, add your event payload data like the example below. This …" at bounding box center [662, 133] width 779 height 55
click at [889, 149] on p "In the pop up editor, add your event payload data like the example below. This …" at bounding box center [662, 133] width 779 height 55
drag, startPoint x: 779, startPoint y: 129, endPoint x: 869, endPoint y: 148, distance: 92.4
click at [869, 148] on p "In the pop up editor, add your event payload data like the example below. This …" at bounding box center [662, 133] width 779 height 55
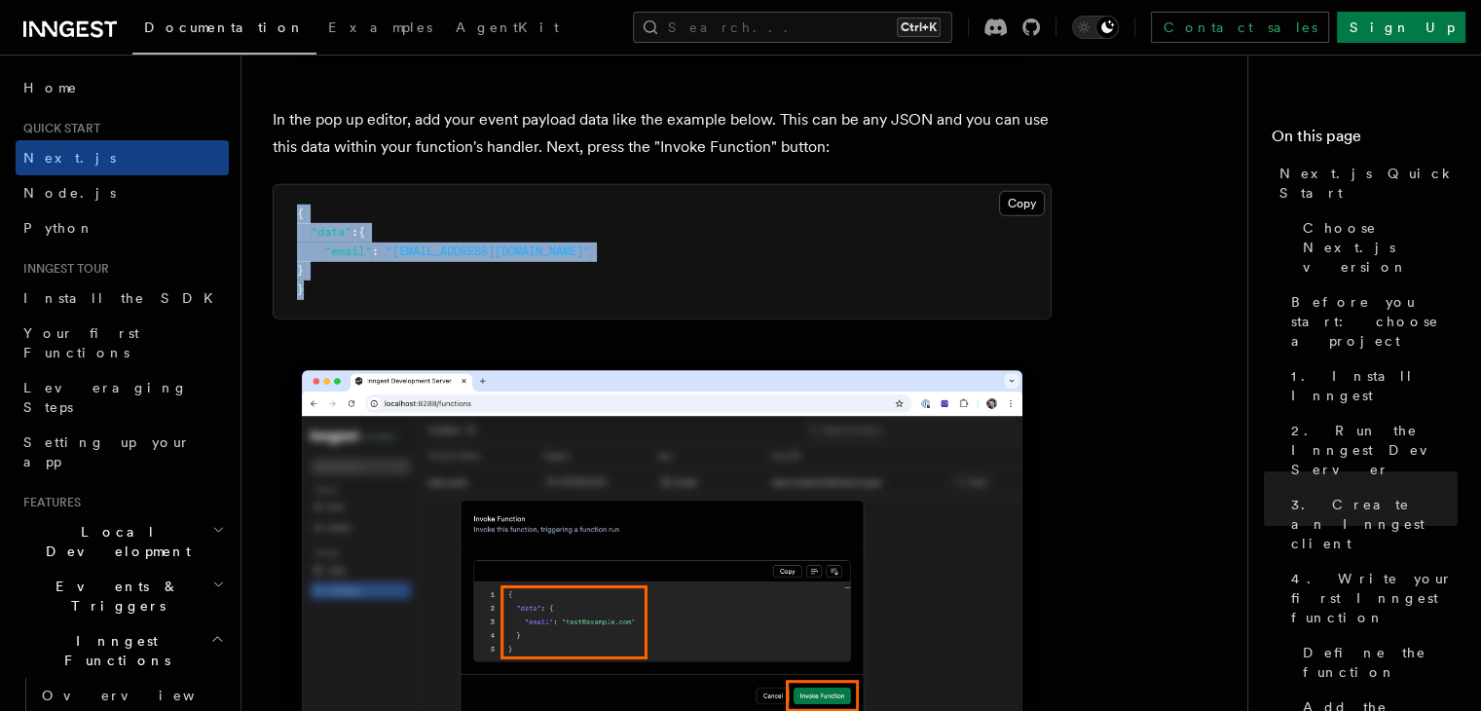
drag, startPoint x: 368, startPoint y: 304, endPoint x: 260, endPoint y: 227, distance: 132.6
click at [260, 227] on div "Quick start Next.js Quick Start In this tutorial you will add Inngest to a Next…" at bounding box center [783, 567] width 1084 height 13401
click at [304, 276] on span "}" at bounding box center [300, 270] width 7 height 14
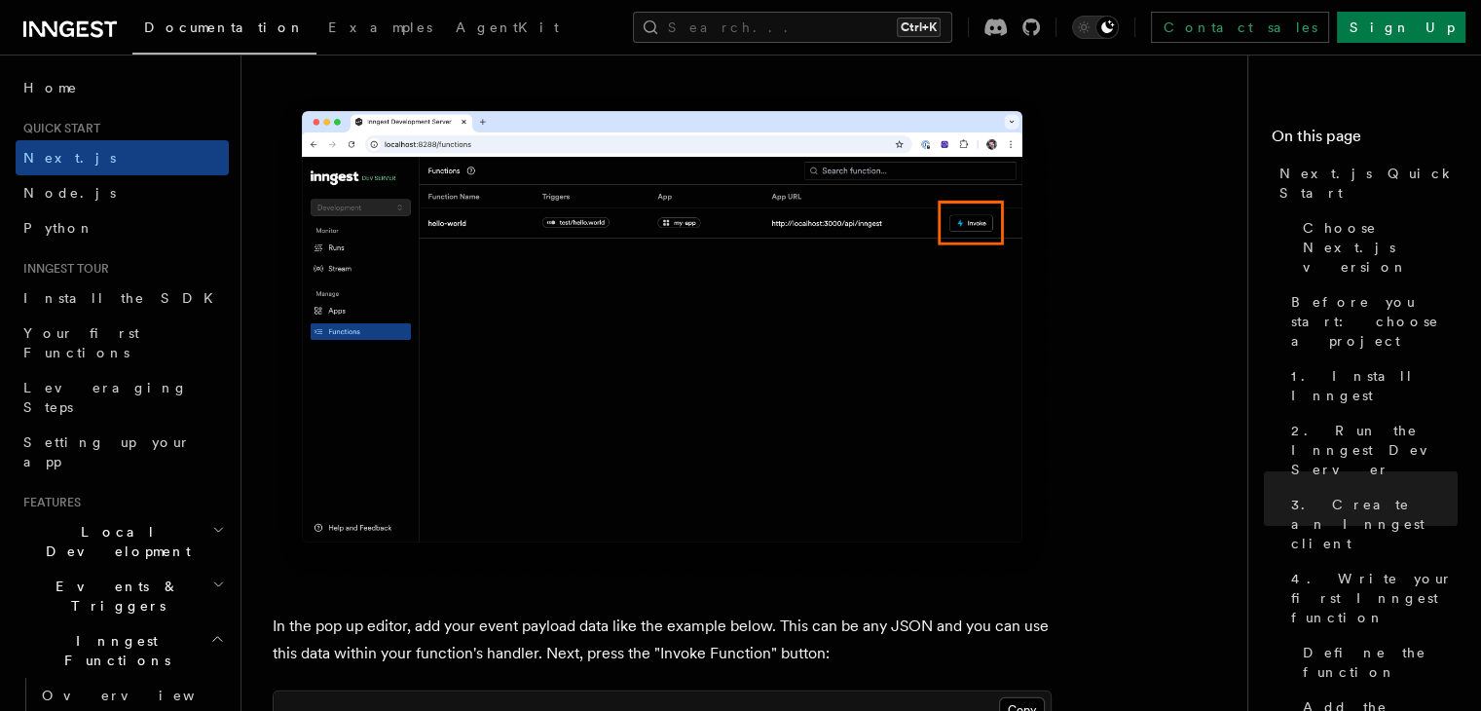
scroll to position [5744, 0]
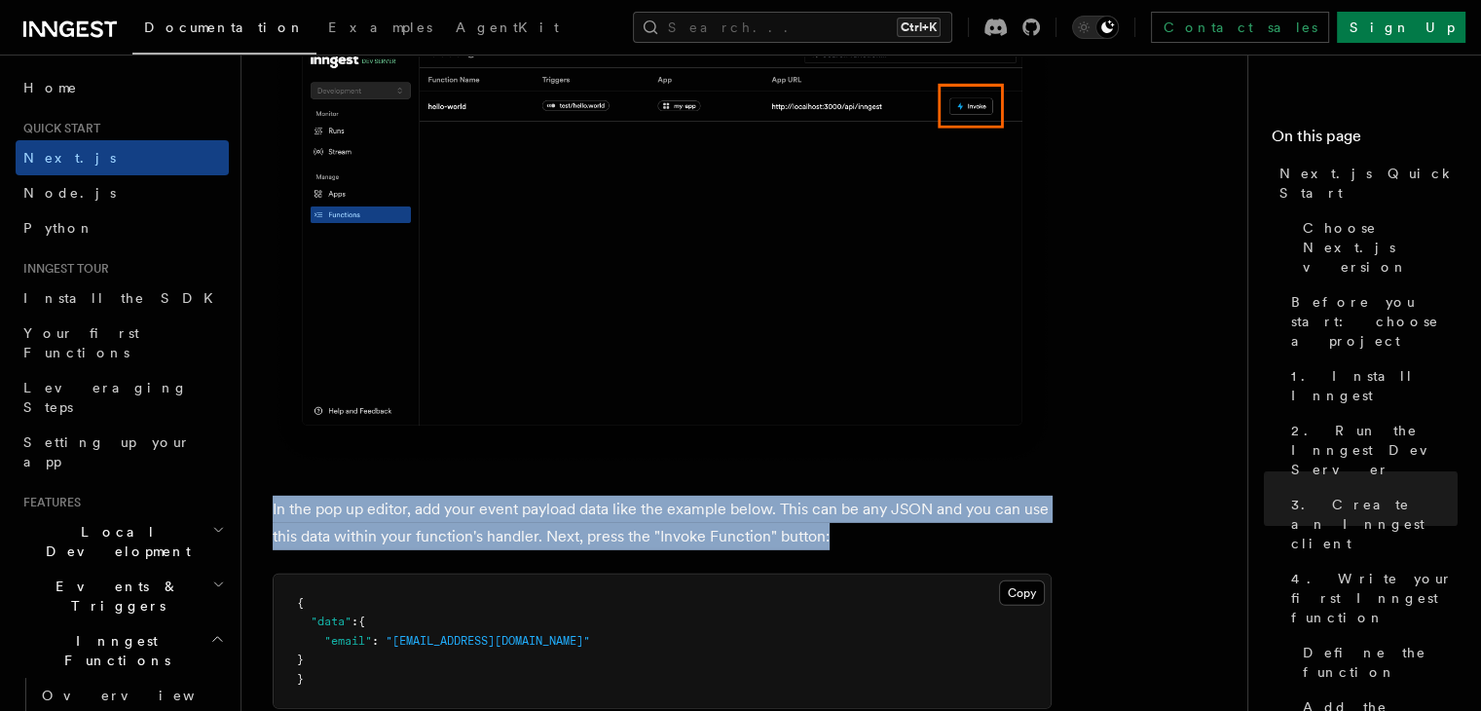
drag, startPoint x: 844, startPoint y: 539, endPoint x: 273, endPoint y: 499, distance: 572.9
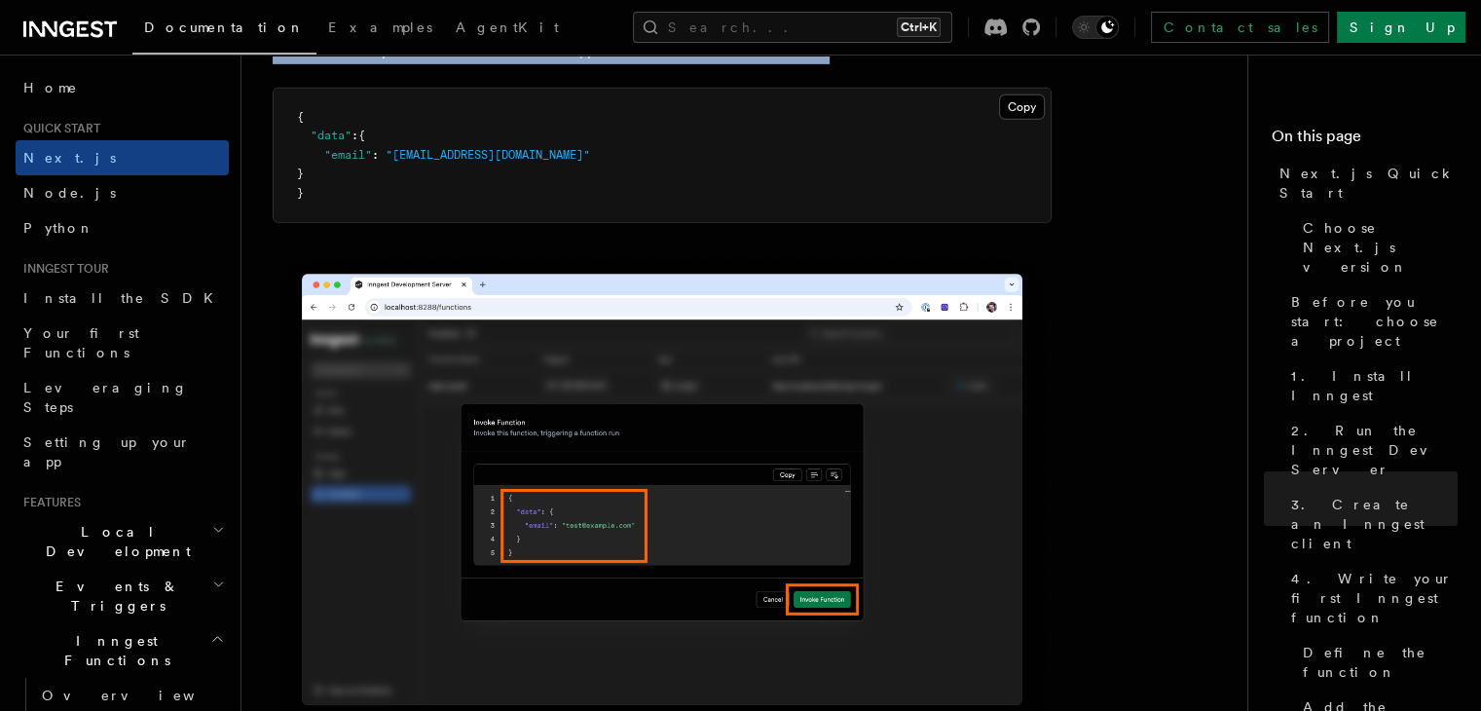
scroll to position [6231, 0]
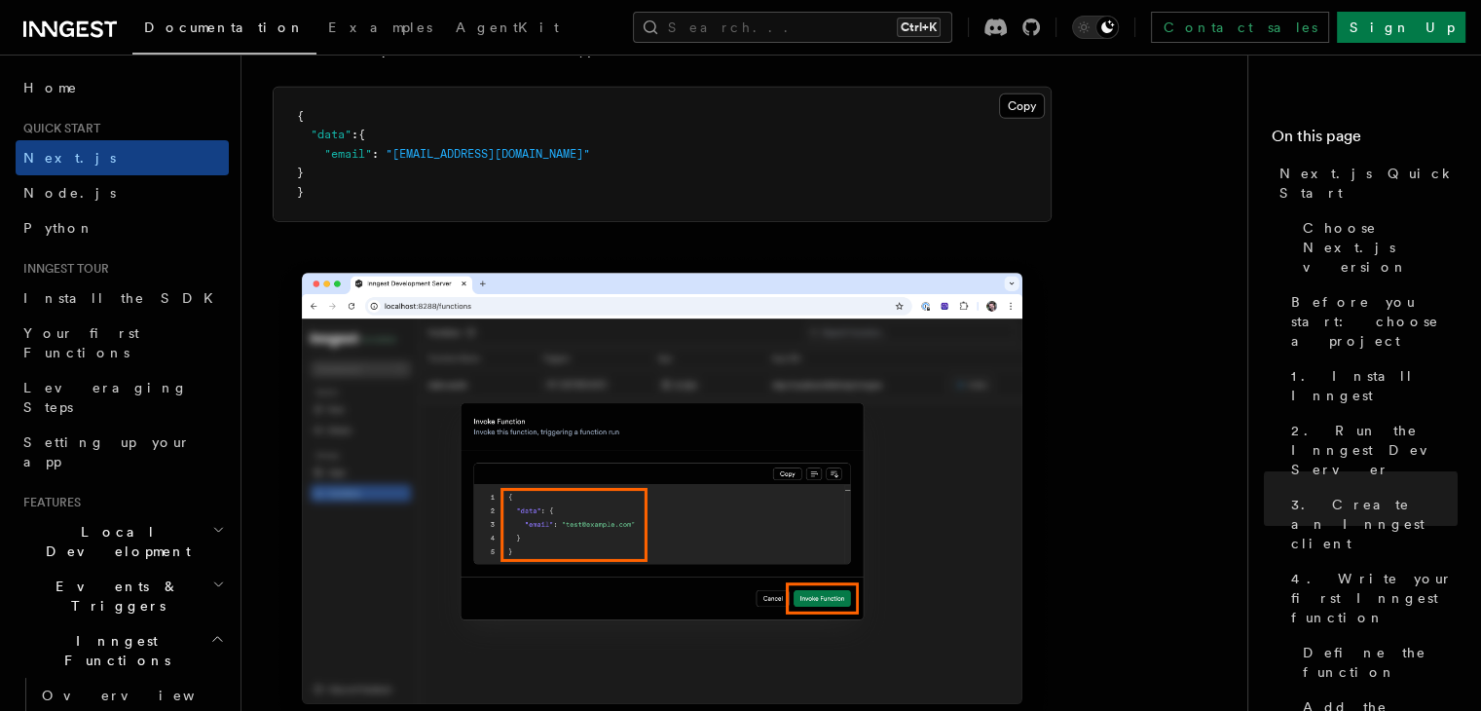
click at [400, 202] on pre "{ "data" : { "email" : "test@example.com" } }" at bounding box center [662, 155] width 777 height 134
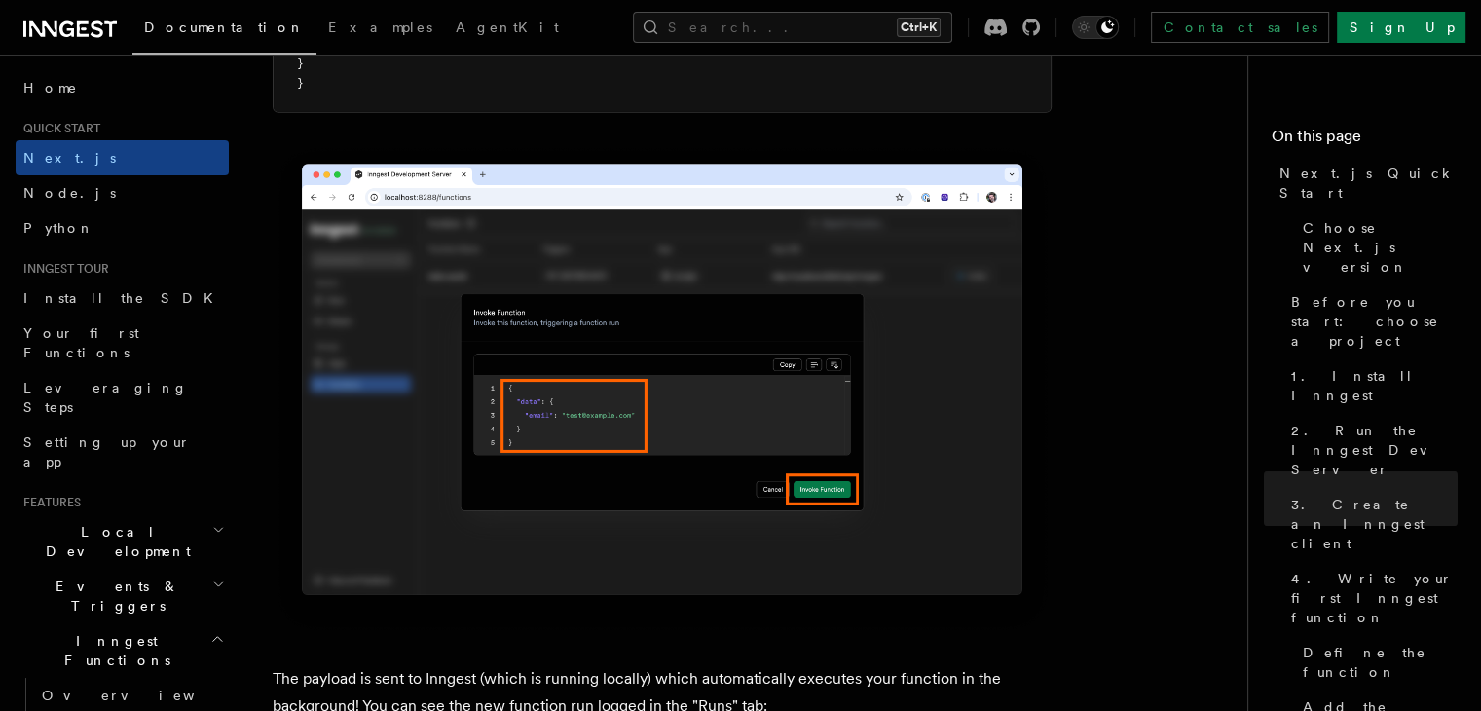
scroll to position [6620, 0]
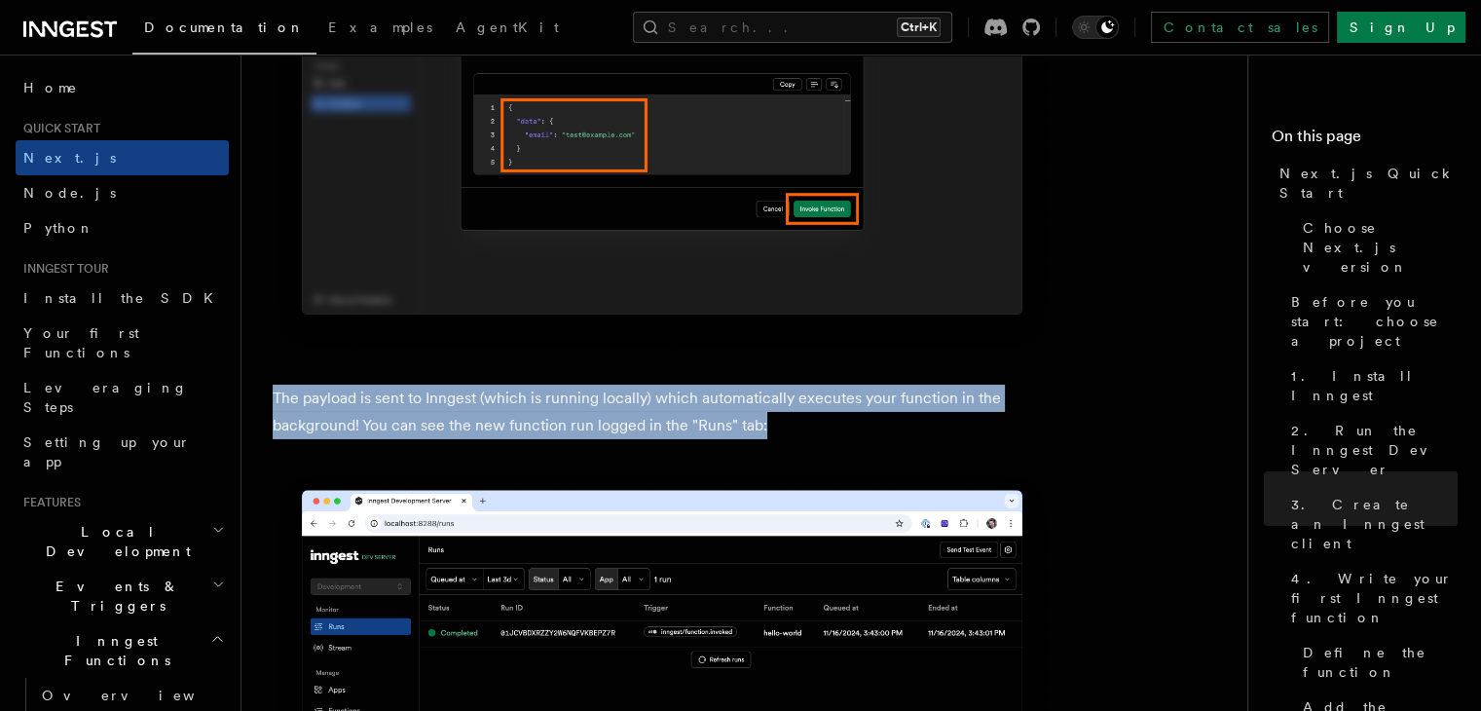
drag, startPoint x: 789, startPoint y: 428, endPoint x: 273, endPoint y: 406, distance: 516.5
click at [273, 406] on p "The payload is sent to Inngest (which is running locally) which automatically e…" at bounding box center [662, 412] width 779 height 55
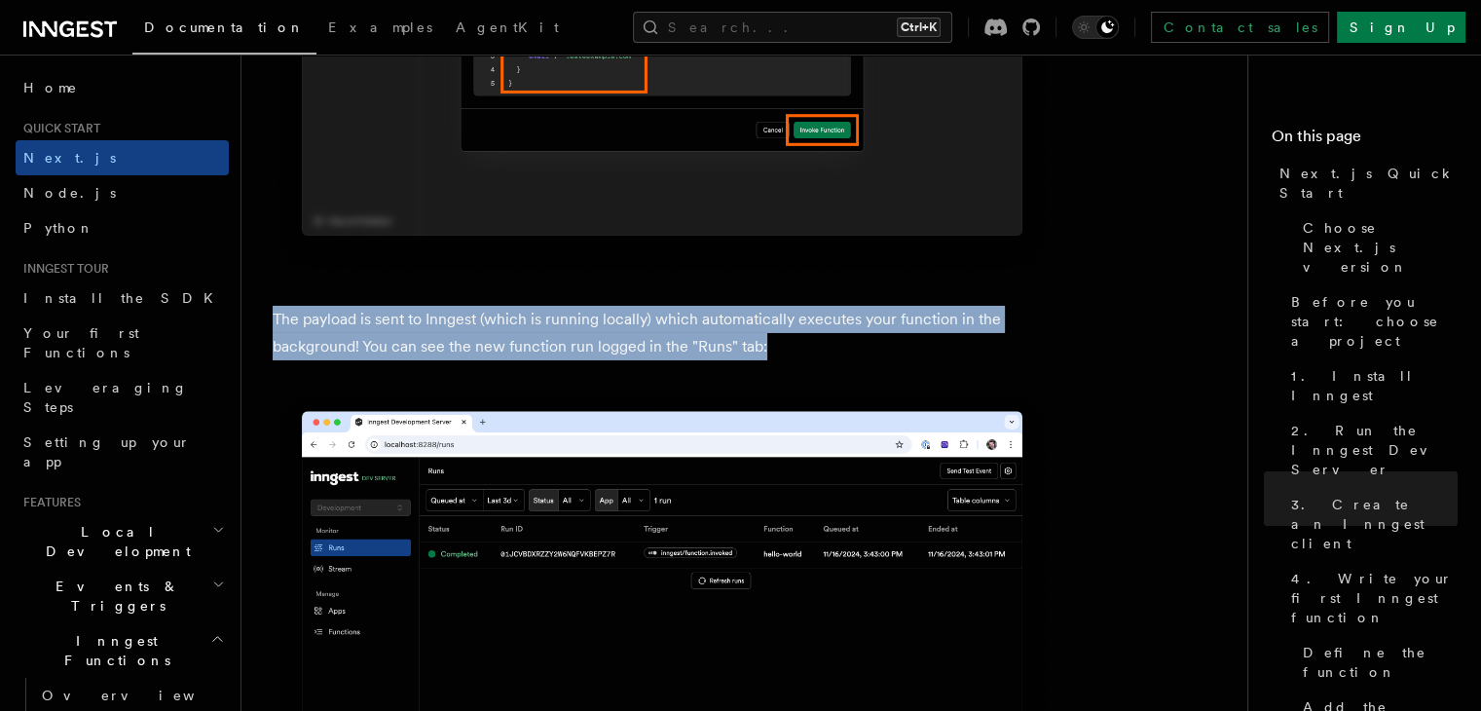
scroll to position [6815, 0]
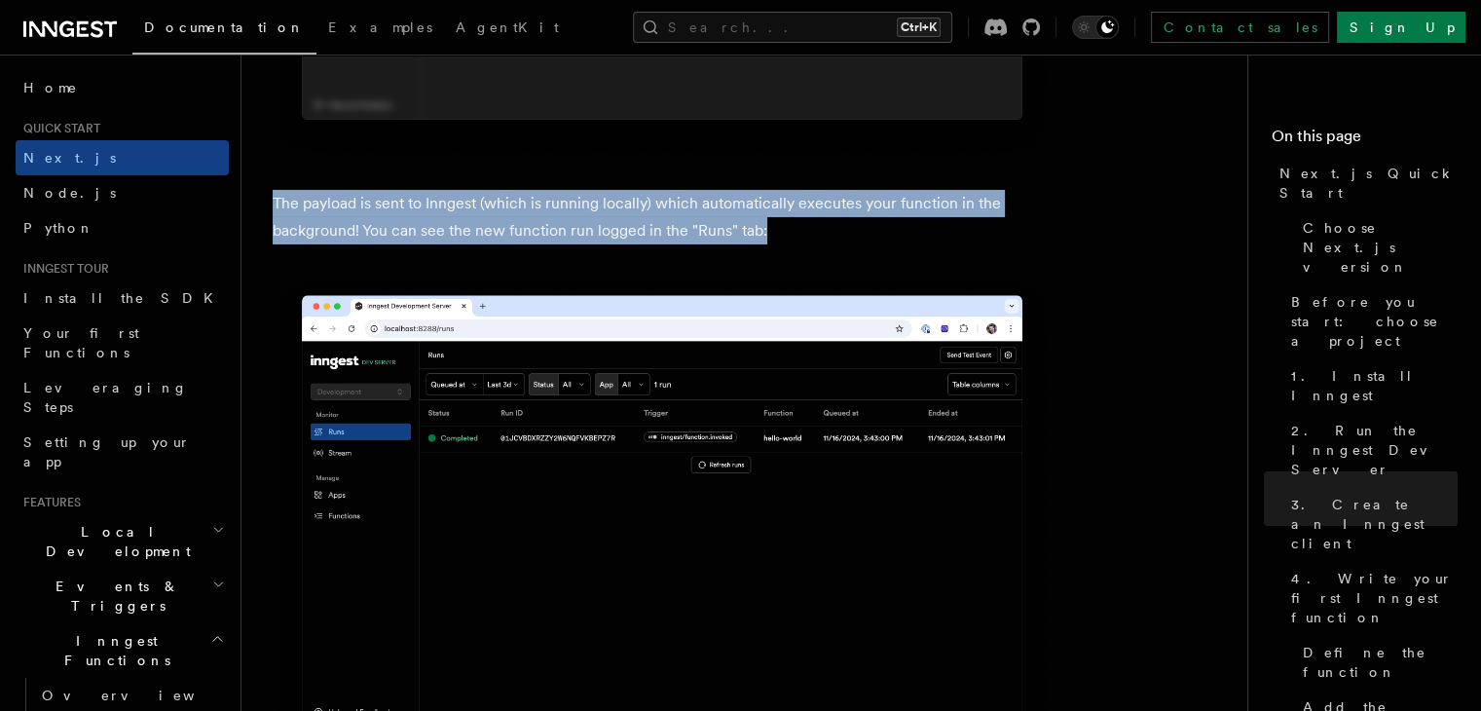
click at [719, 238] on p "The payload is sent to Inngest (which is running locally) which automatically e…" at bounding box center [662, 217] width 779 height 55
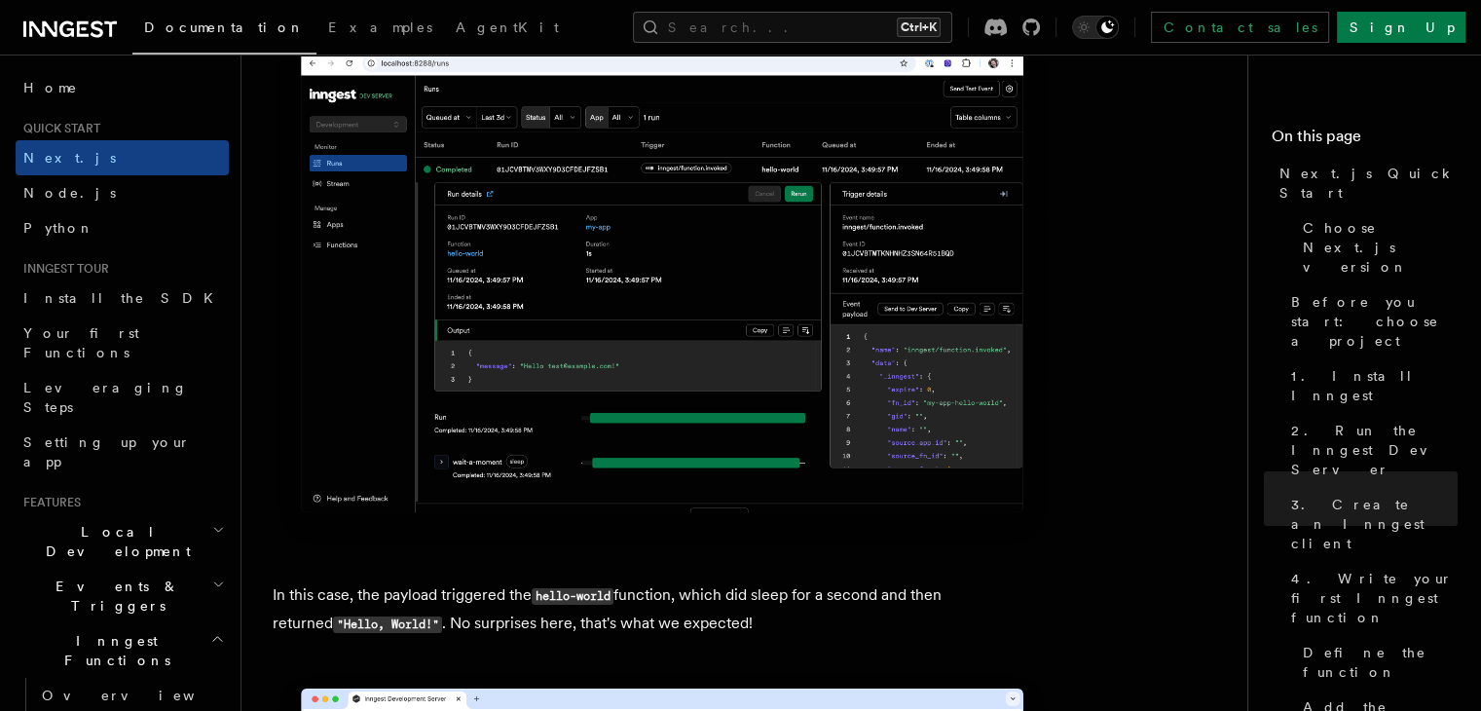
scroll to position [7789, 0]
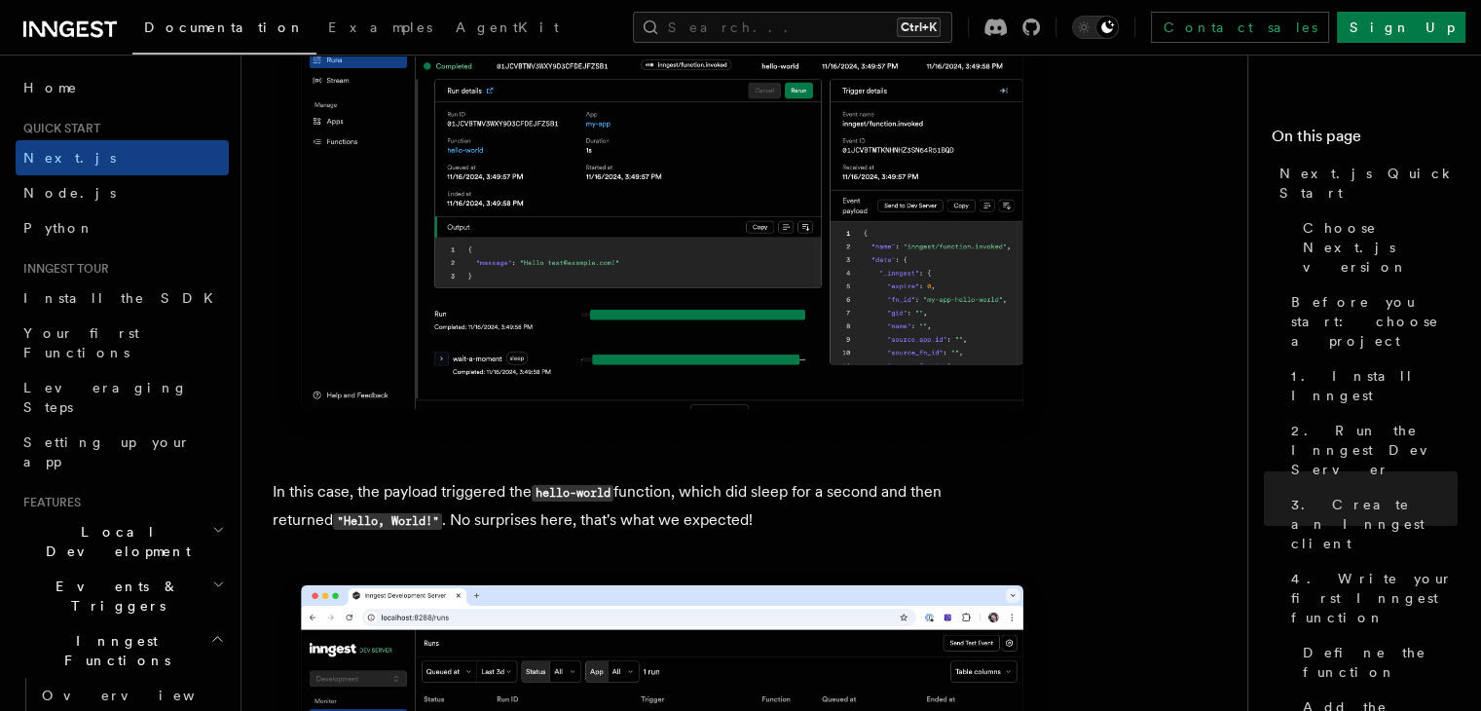
click at [578, 501] on code "hello-world" at bounding box center [573, 493] width 82 height 17
click at [722, 534] on p "In this case, the payload triggered the hello-world function, which did sleep f…" at bounding box center [662, 506] width 779 height 56
drag, startPoint x: 724, startPoint y: 534, endPoint x: 402, endPoint y: 518, distance: 322.7
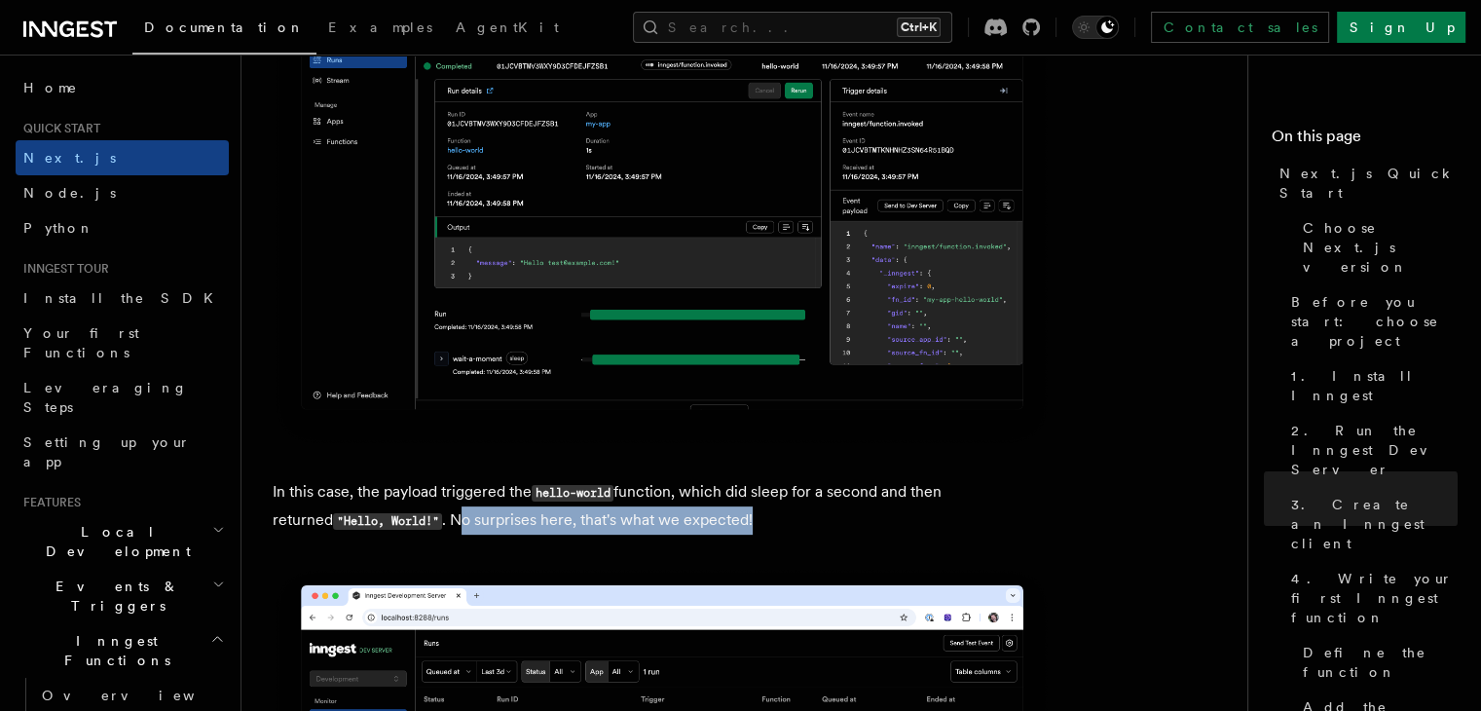
click at [402, 518] on p "In this case, the payload triggered the hello-world function, which did sleep f…" at bounding box center [662, 506] width 779 height 56
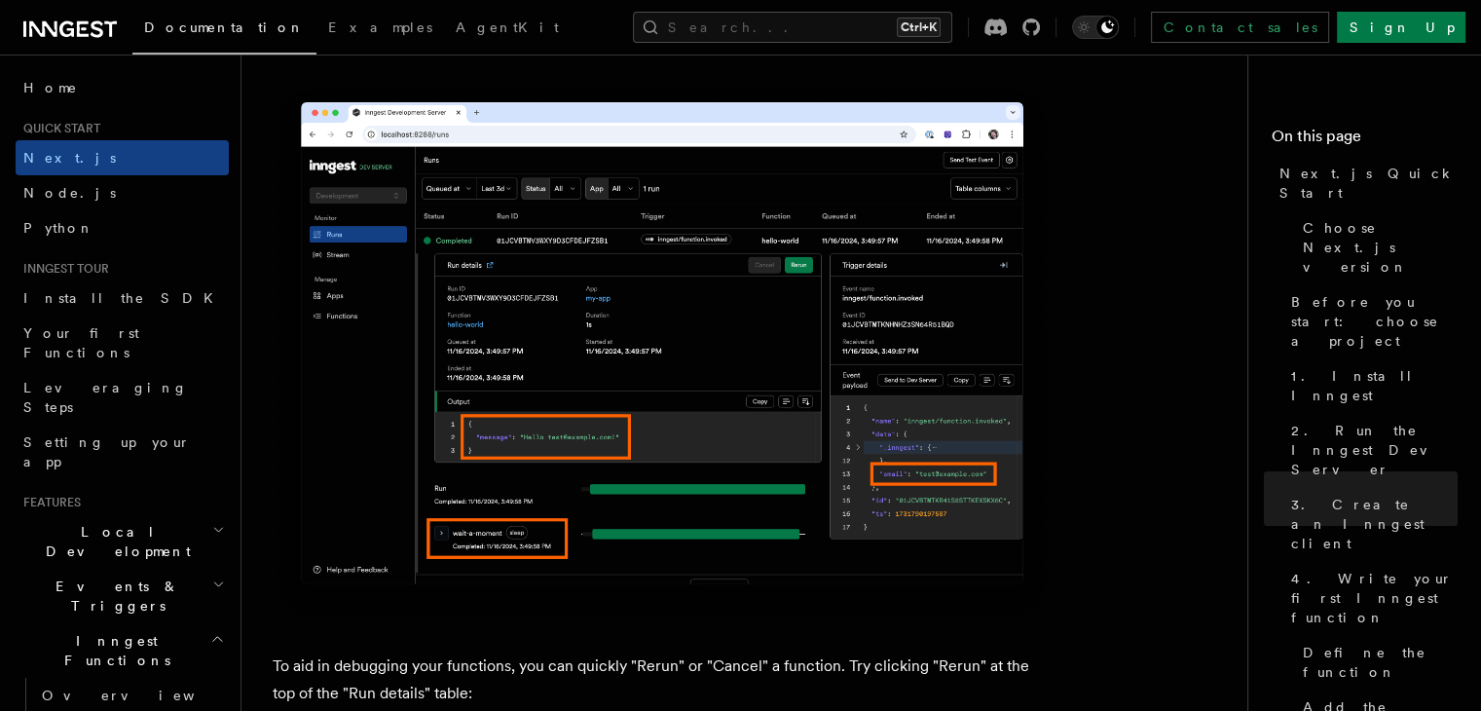
scroll to position [8275, 0]
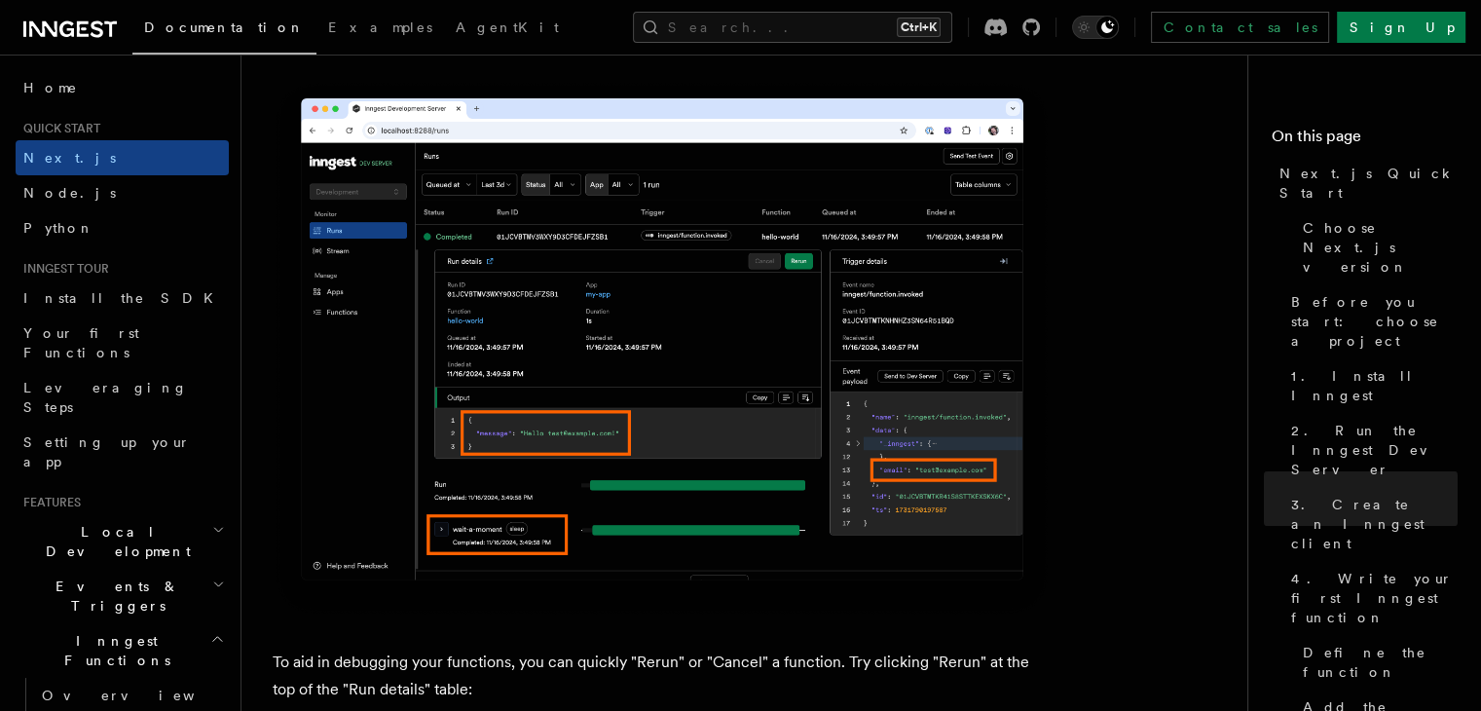
click at [498, 449] on img at bounding box center [662, 348] width 779 height 538
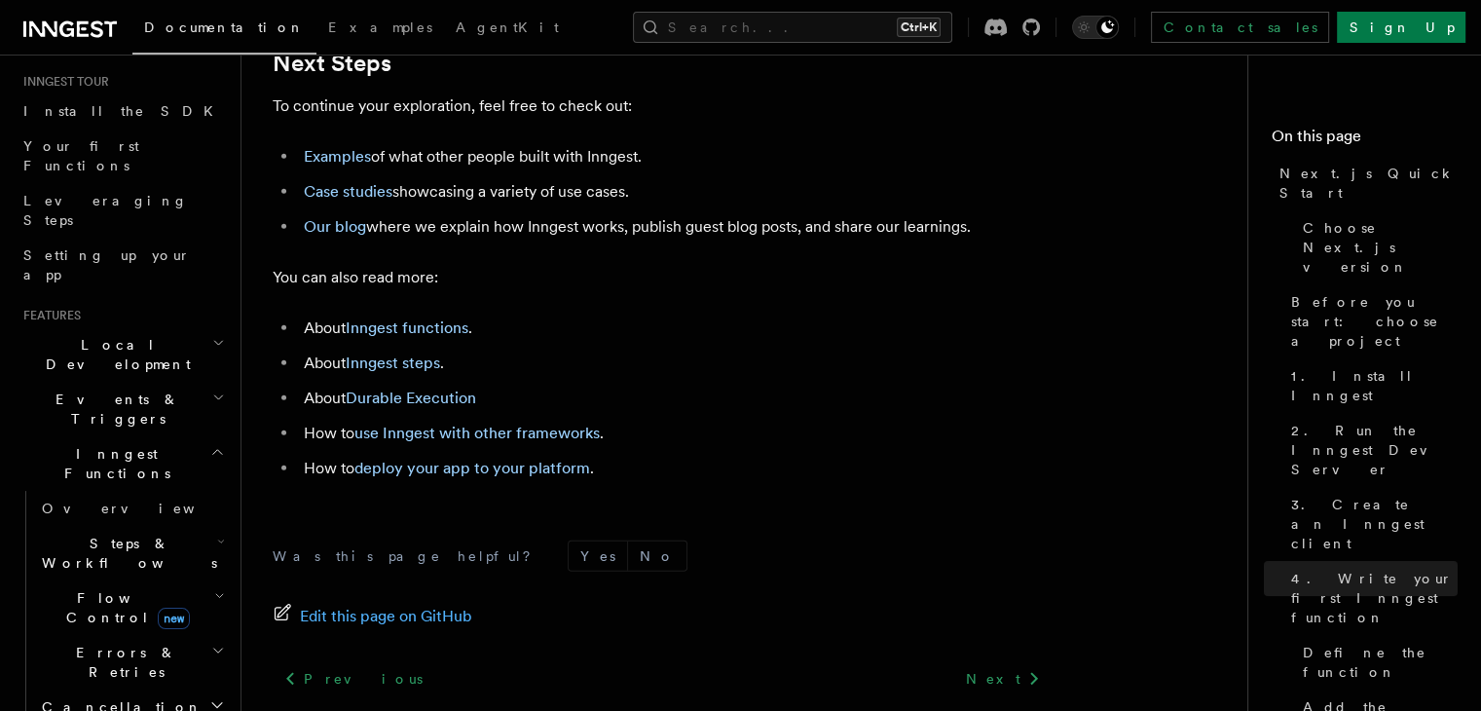
scroll to position [195, 0]
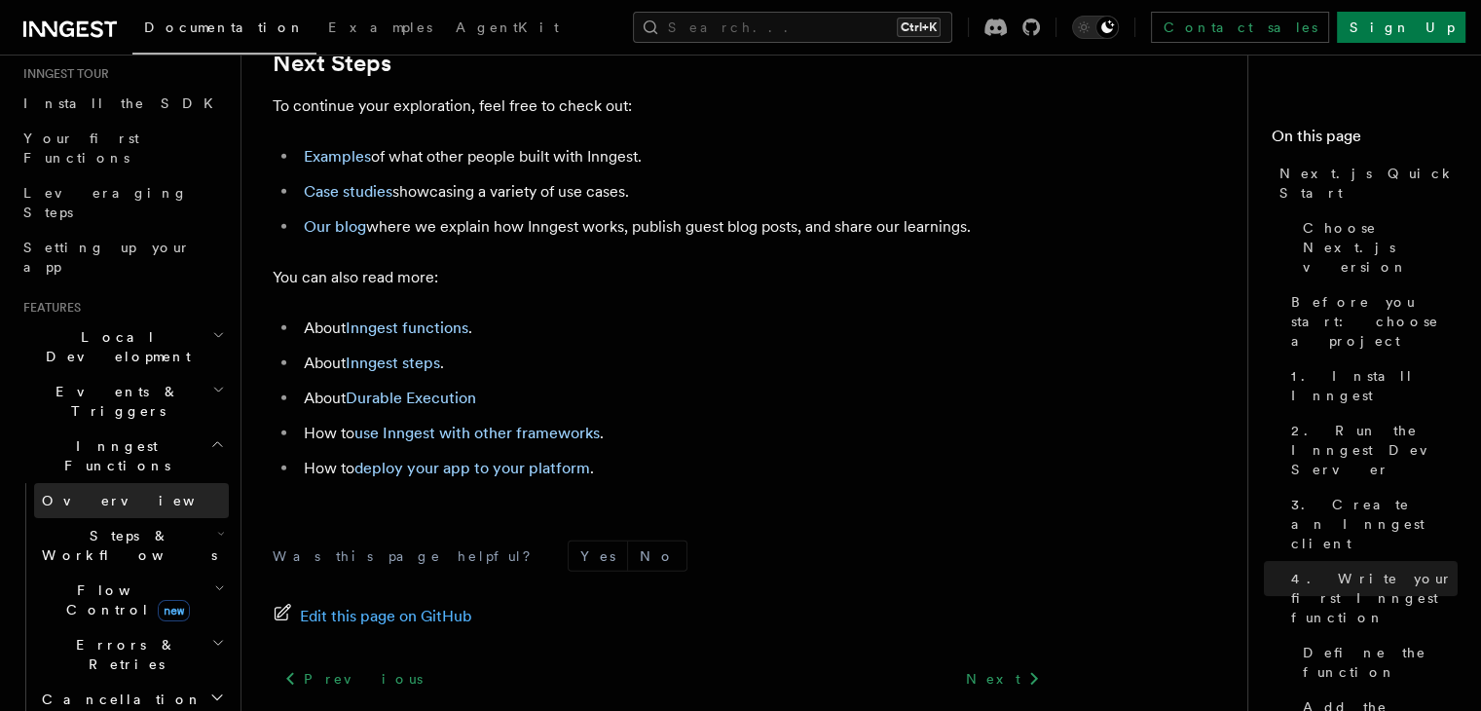
click at [121, 483] on link "Overview" at bounding box center [131, 500] width 195 height 35
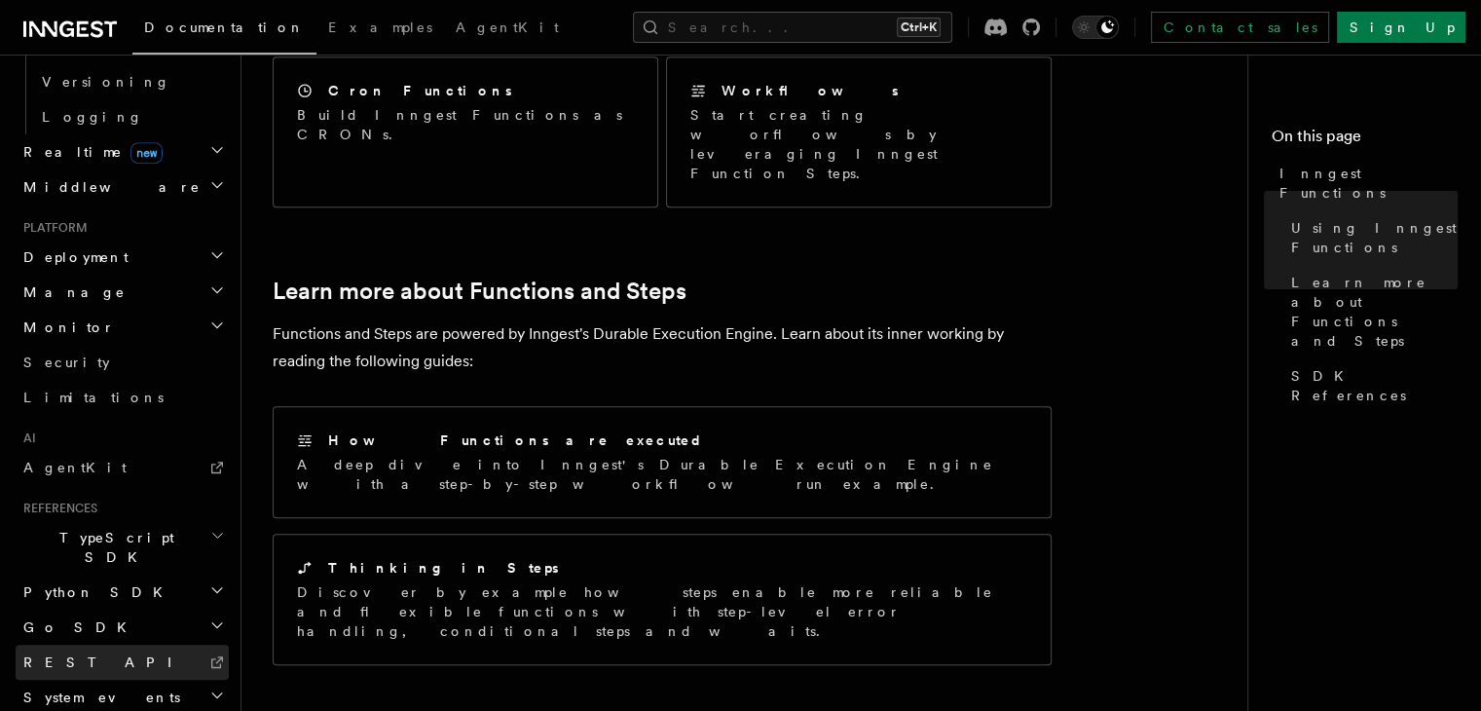
scroll to position [1266, 0]
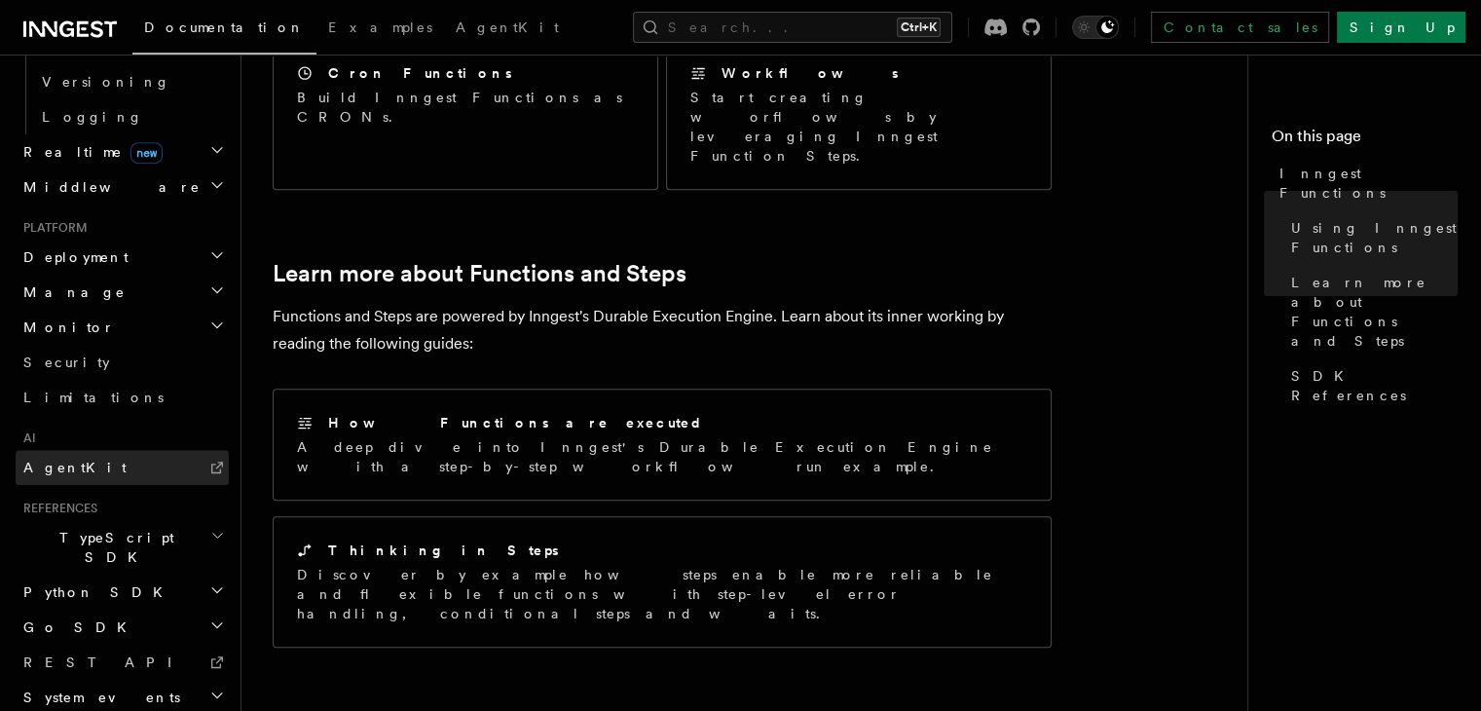
click at [85, 450] on link "AgentKit" at bounding box center [122, 467] width 213 height 35
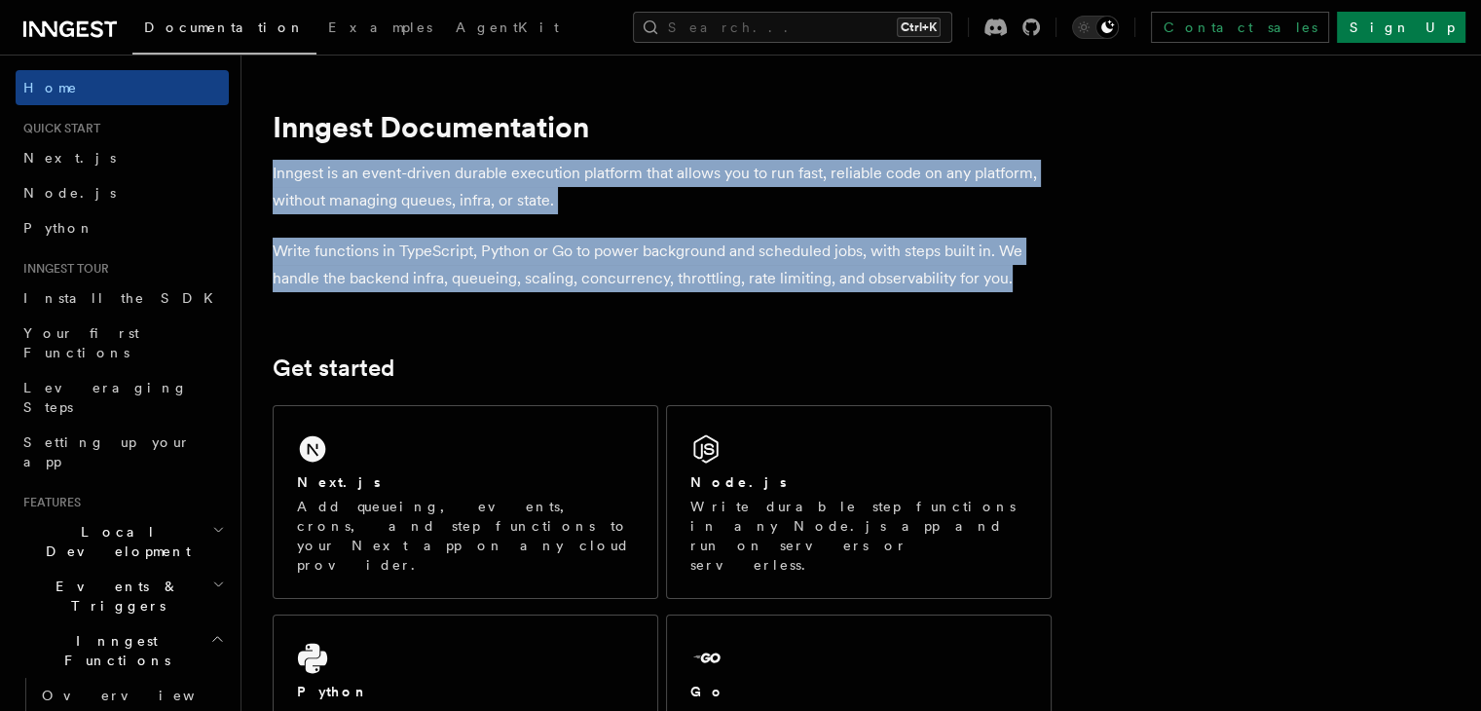
drag, startPoint x: 298, startPoint y: 175, endPoint x: 1046, endPoint y: 287, distance: 756.0
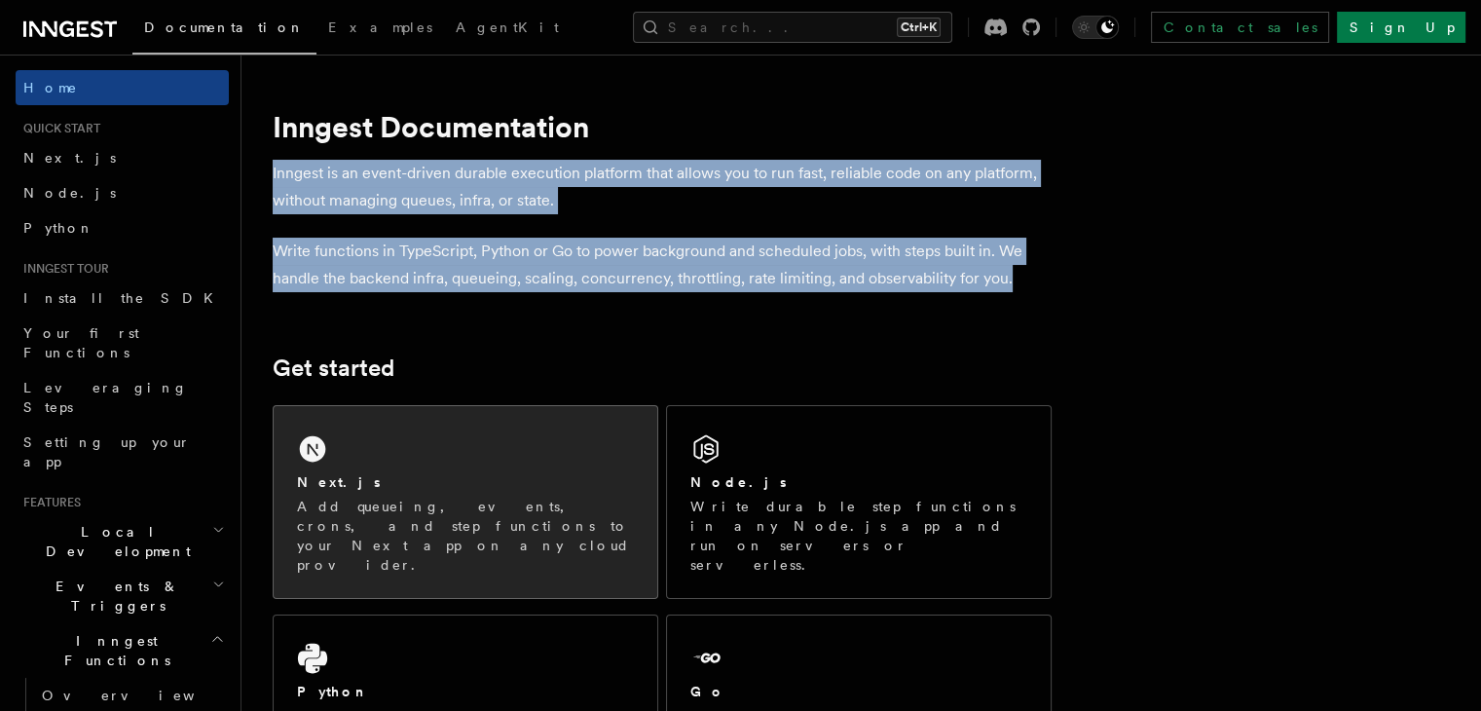
click at [491, 457] on div "Next.js Add queueing, events, crons, and step functions to your Next app on any…" at bounding box center [466, 502] width 384 height 192
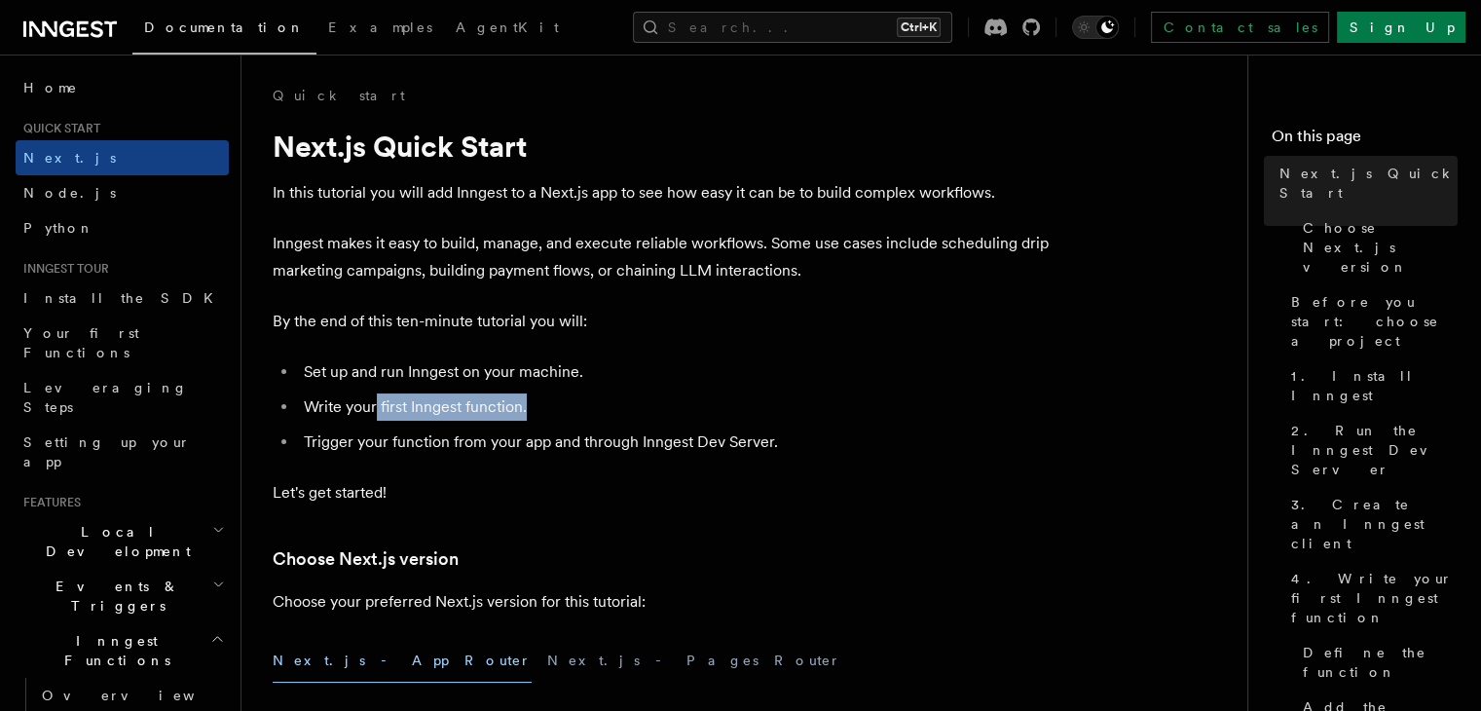
drag, startPoint x: 568, startPoint y: 411, endPoint x: 374, endPoint y: 415, distance: 193.8
click at [374, 415] on li "Write your first Inngest function." at bounding box center [675, 406] width 754 height 27
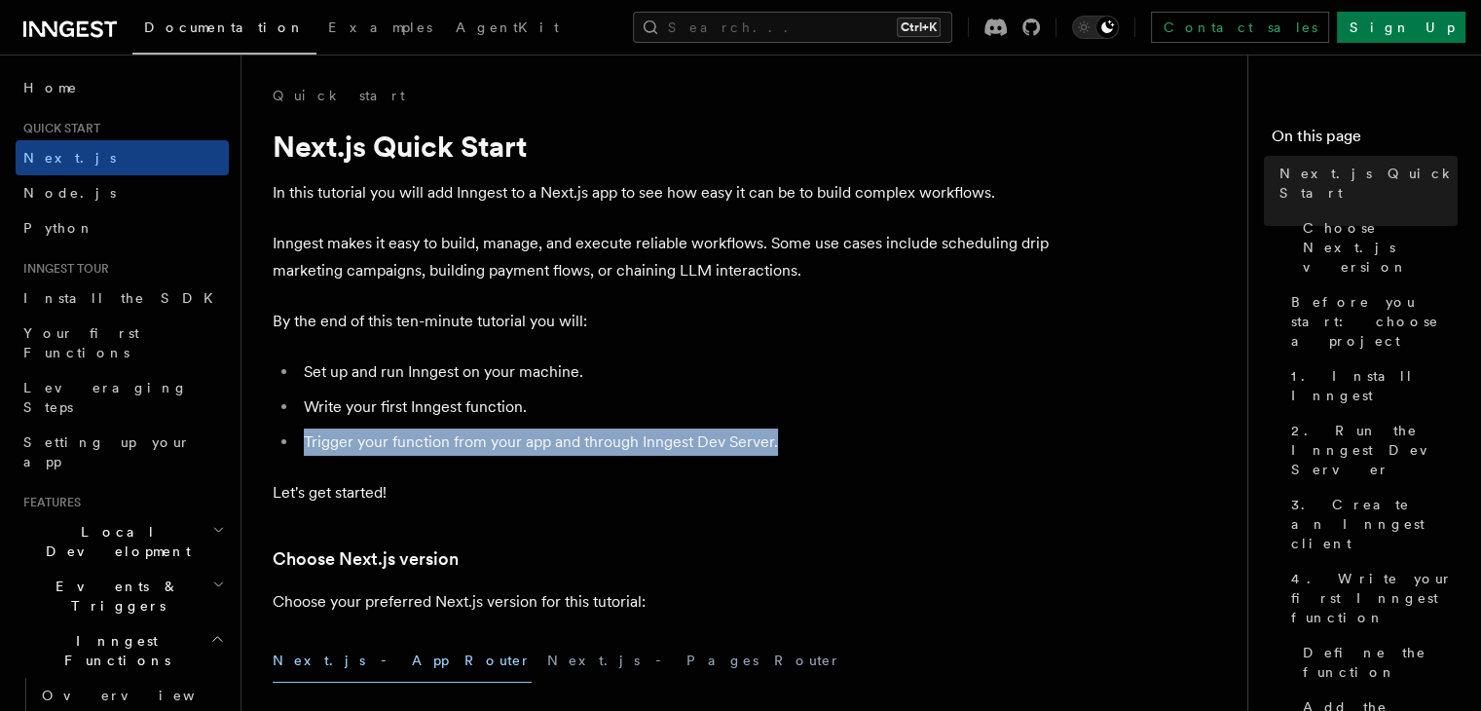
drag, startPoint x: 829, startPoint y: 441, endPoint x: 261, endPoint y: 422, distance: 567.9
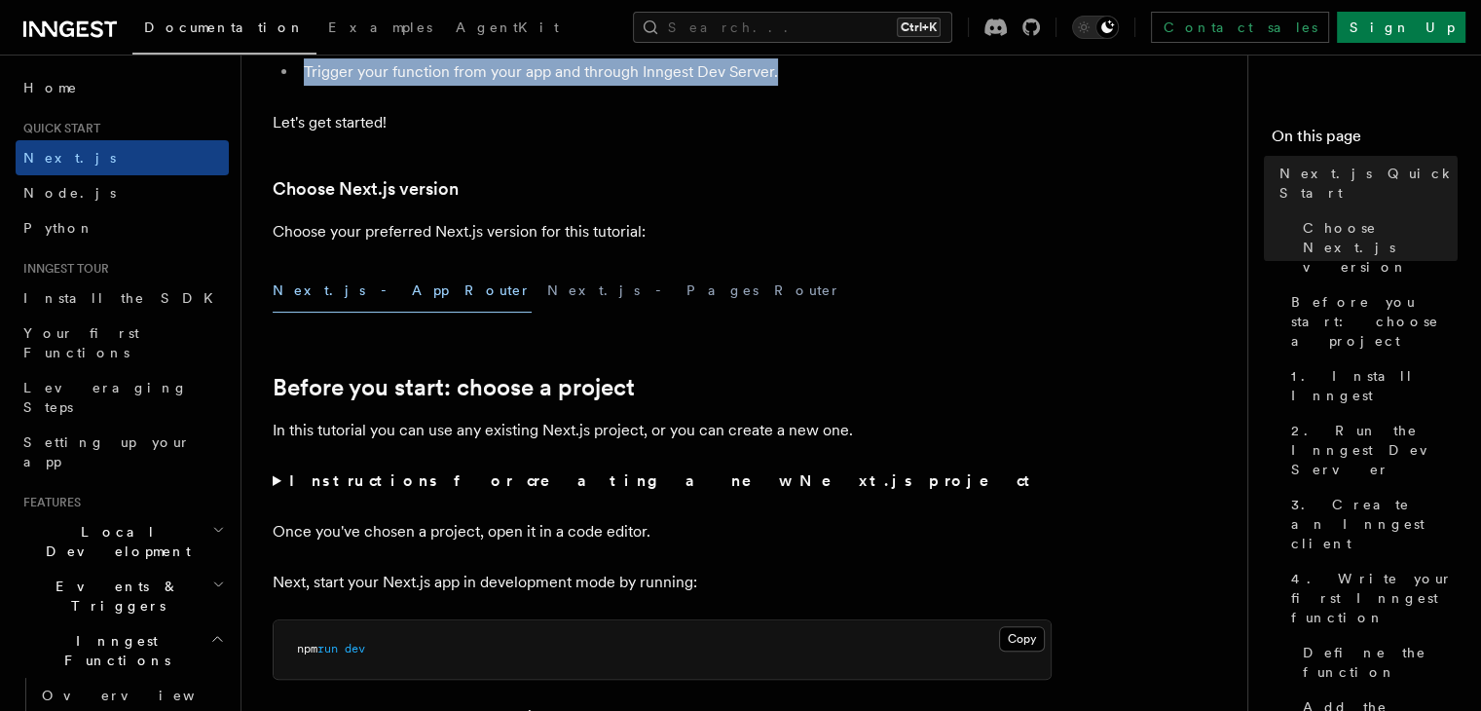
scroll to position [487, 0]
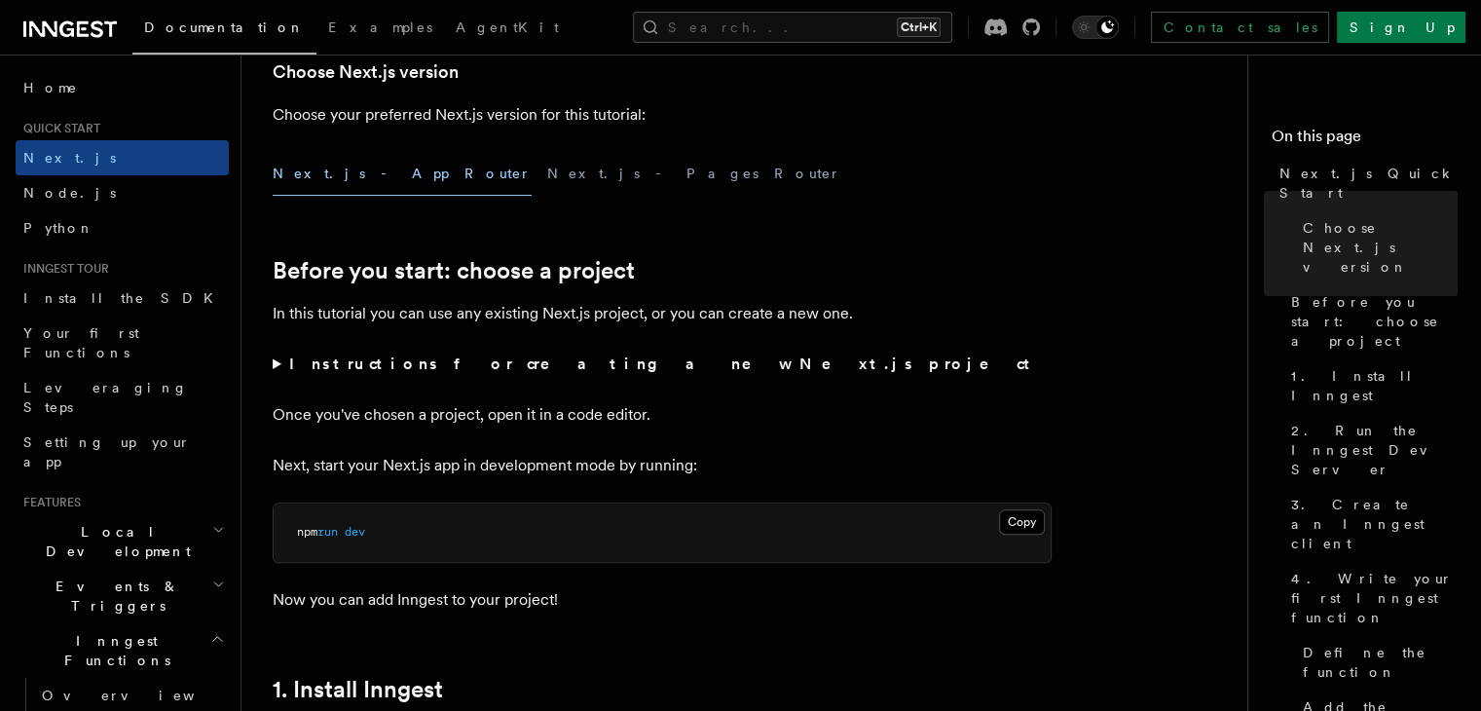
click at [275, 363] on summary "Instructions for creating a new Next.js project" at bounding box center [662, 363] width 779 height 27
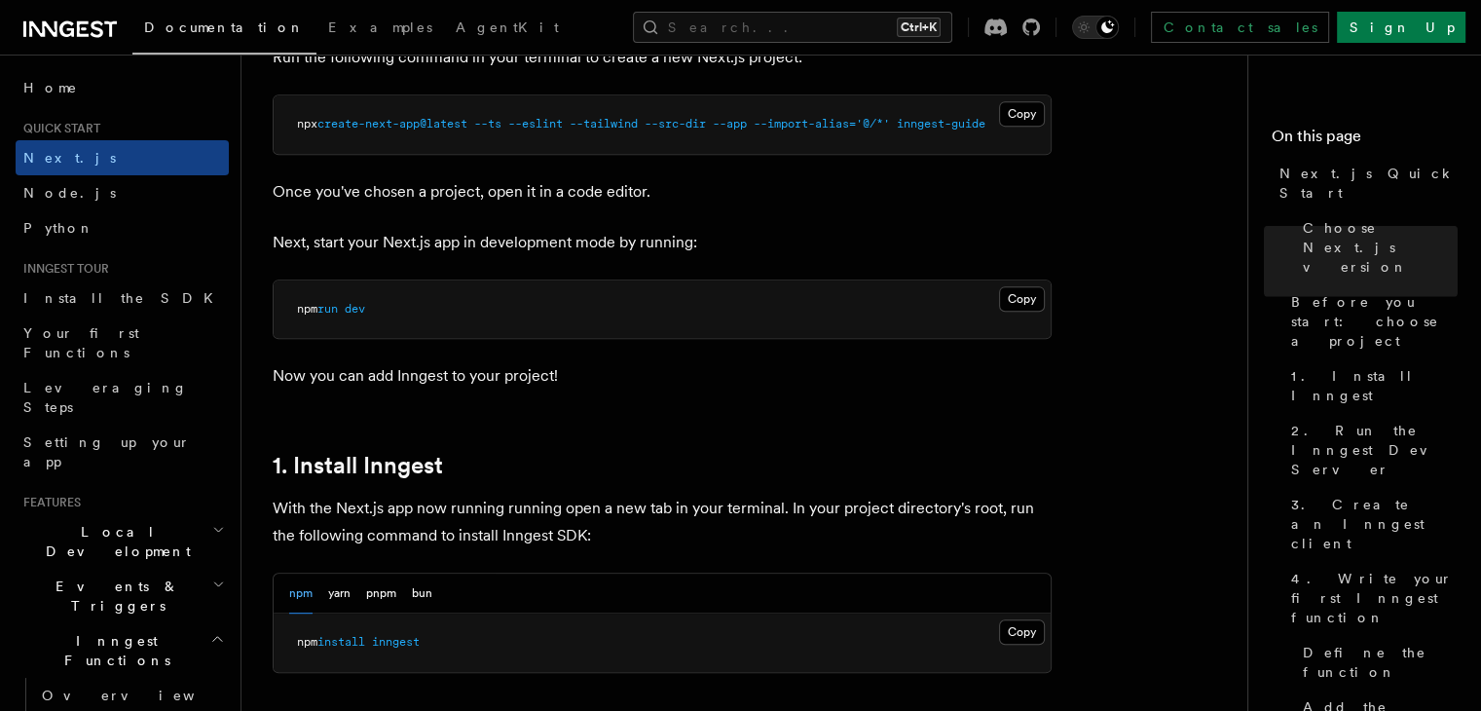
scroll to position [876, 0]
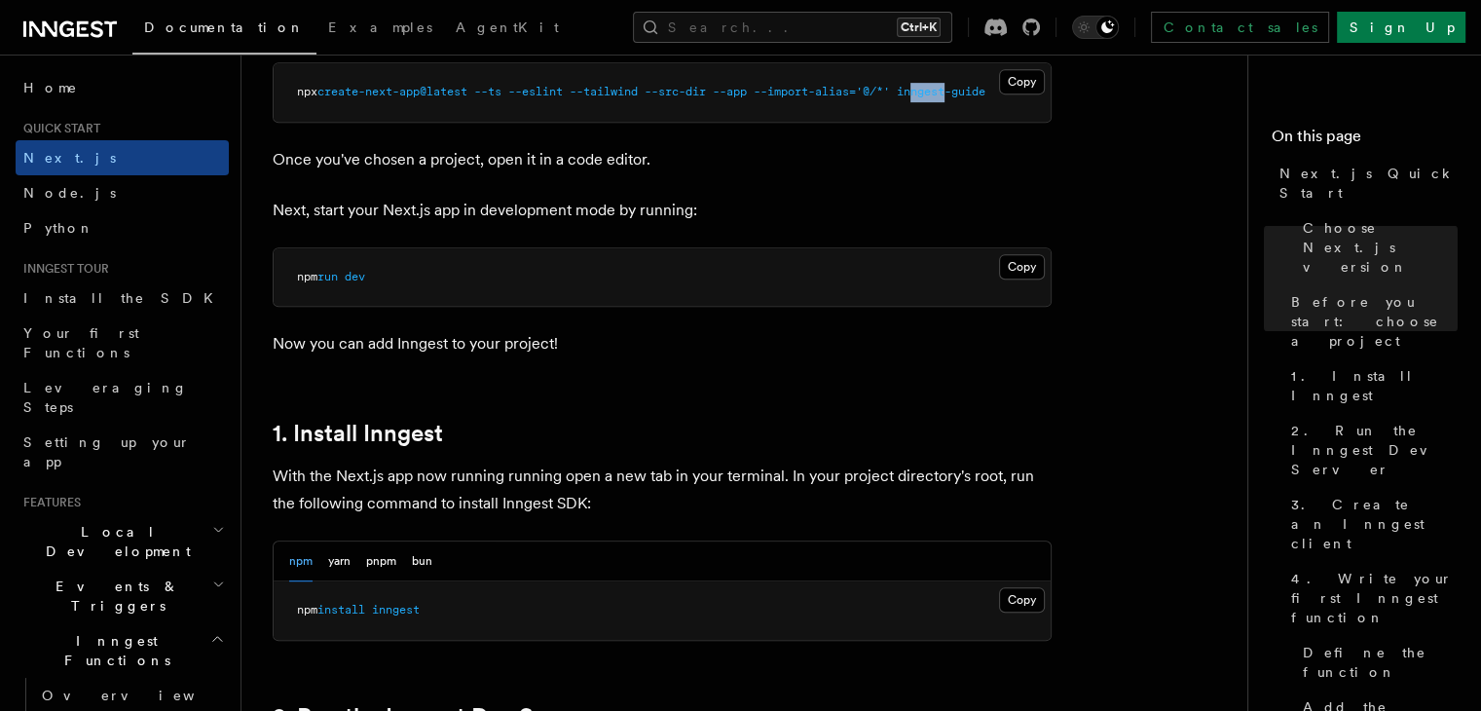
click at [967, 90] on span "inngest-guide" at bounding box center [941, 92] width 89 height 14
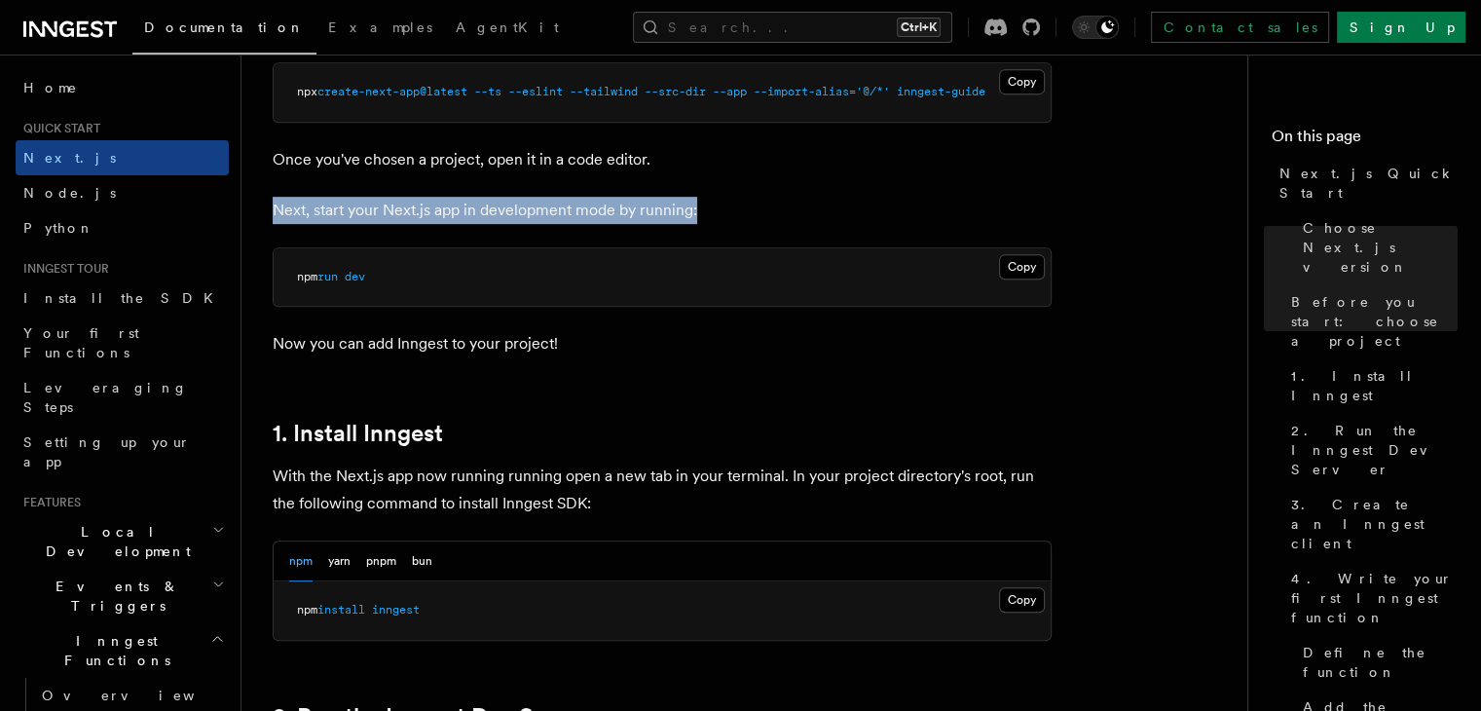
drag, startPoint x: 946, startPoint y: 171, endPoint x: 833, endPoint y: 211, distance: 119.8
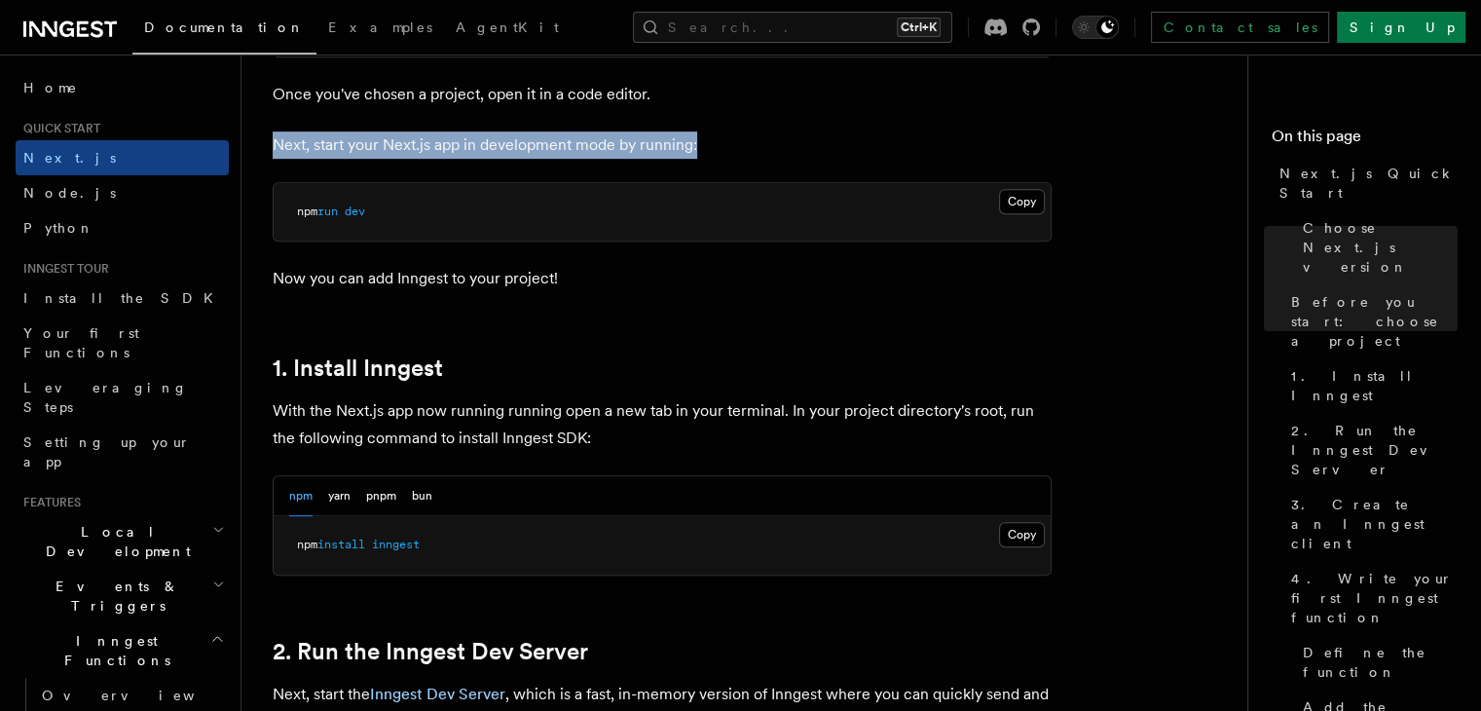
scroll to position [974, 0]
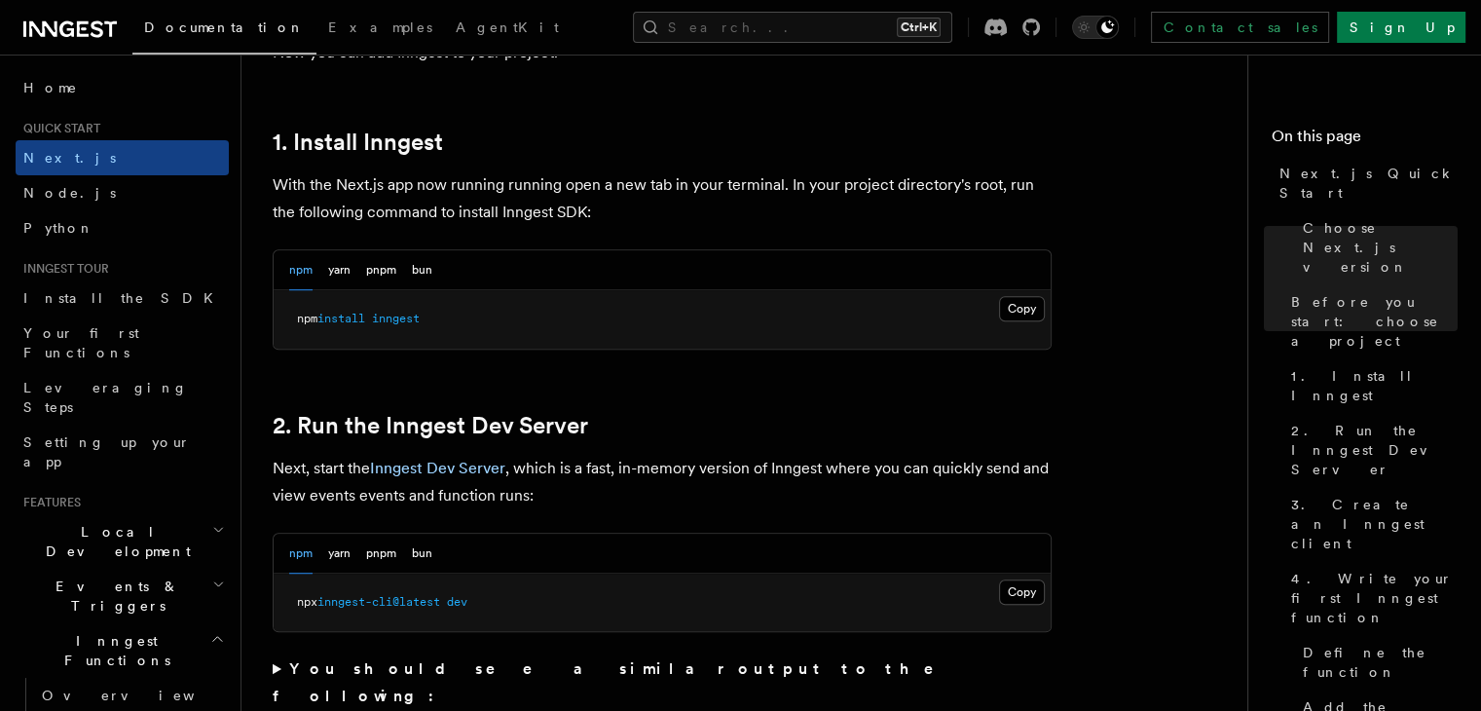
scroll to position [1168, 0]
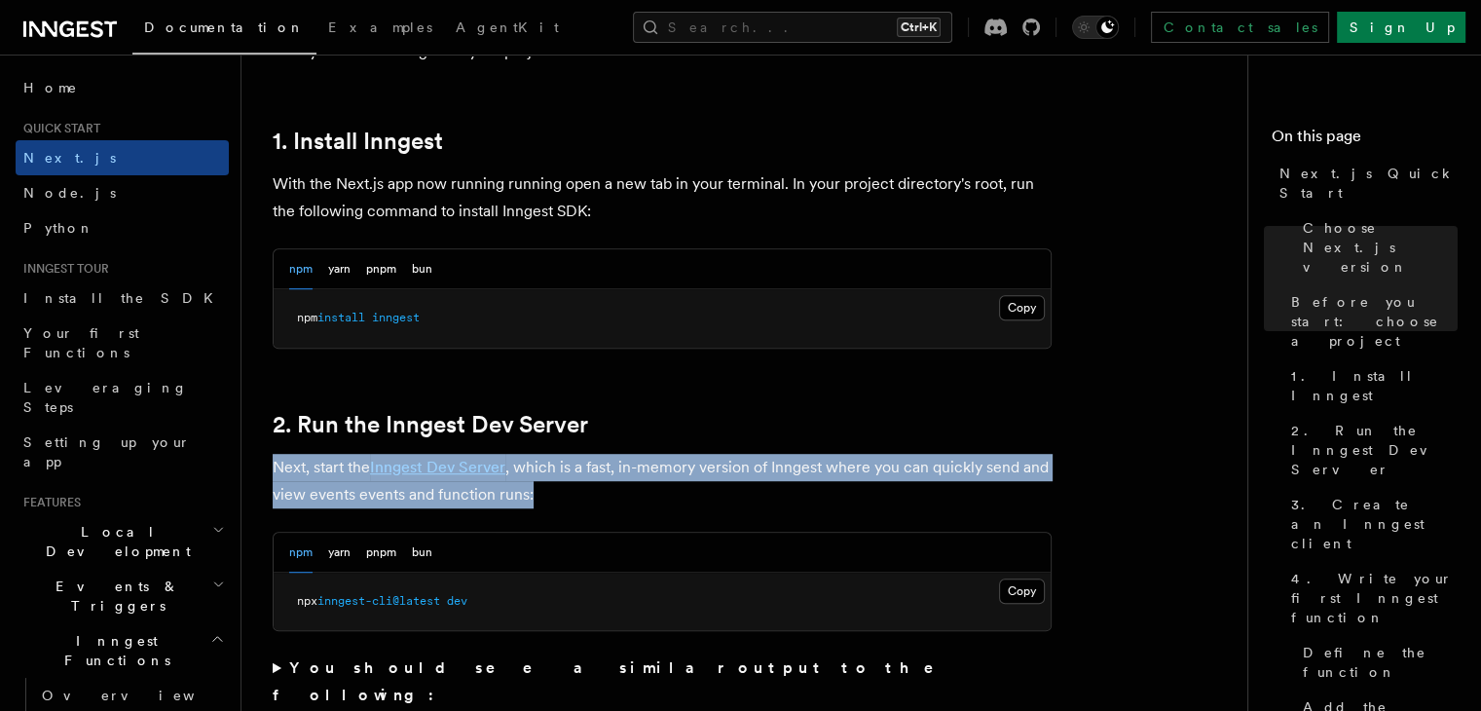
drag, startPoint x: 538, startPoint y: 488, endPoint x: 267, endPoint y: 457, distance: 273.4
click at [707, 484] on p "Next, start the Inngest Dev Server , which is a fast, in-memory version of Inng…" at bounding box center [662, 481] width 779 height 55
click at [592, 482] on p "Next, start the Inngest Dev Server , which is a fast, in-memory version of Inng…" at bounding box center [662, 481] width 779 height 55
drag, startPoint x: 536, startPoint y: 491, endPoint x: 263, endPoint y: 457, distance: 275.7
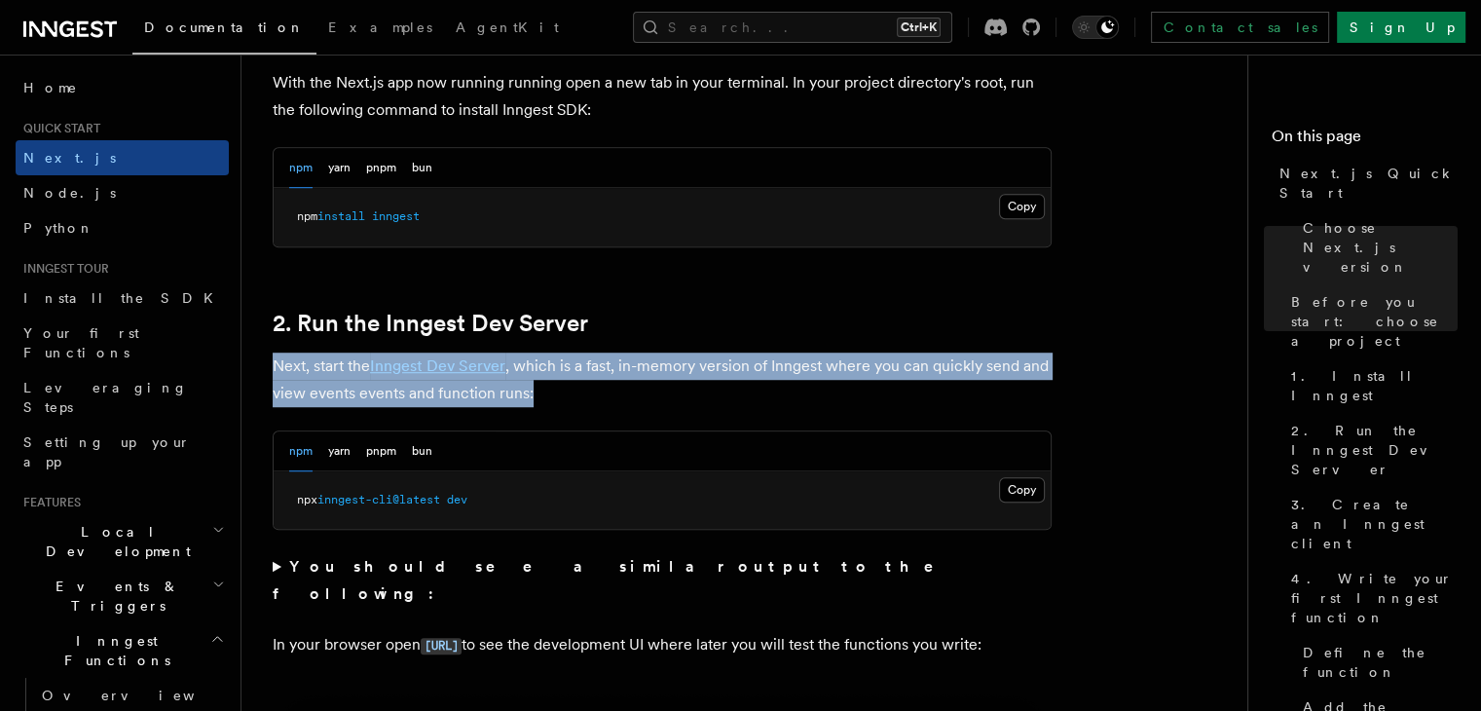
scroll to position [1363, 0]
